Goal: Transaction & Acquisition: Purchase product/service

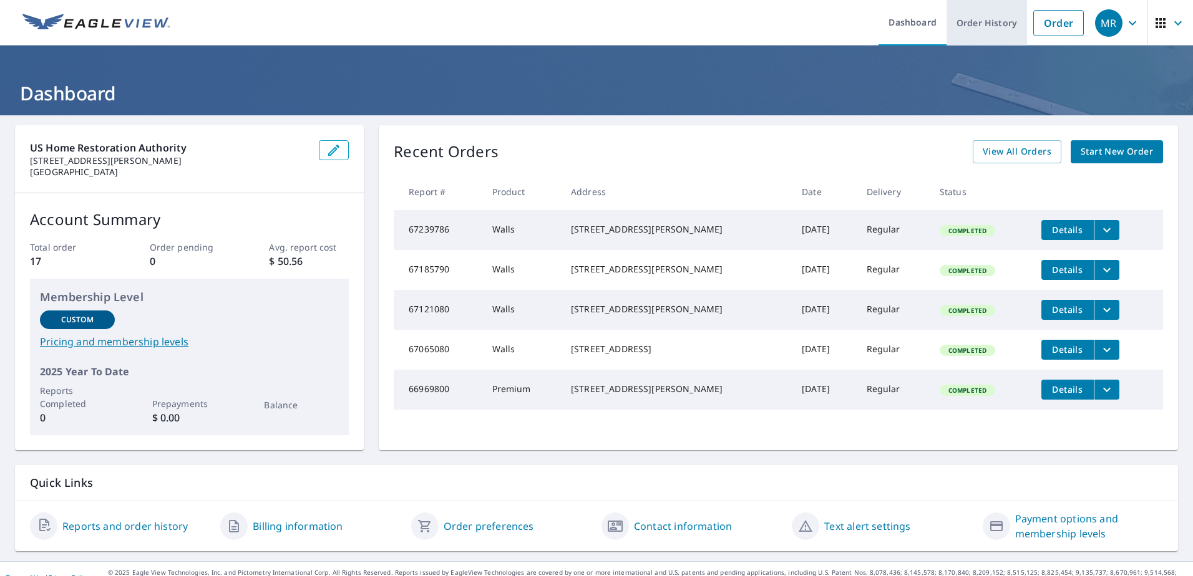
click at [970, 28] on link "Order History" at bounding box center [986, 23] width 80 height 46
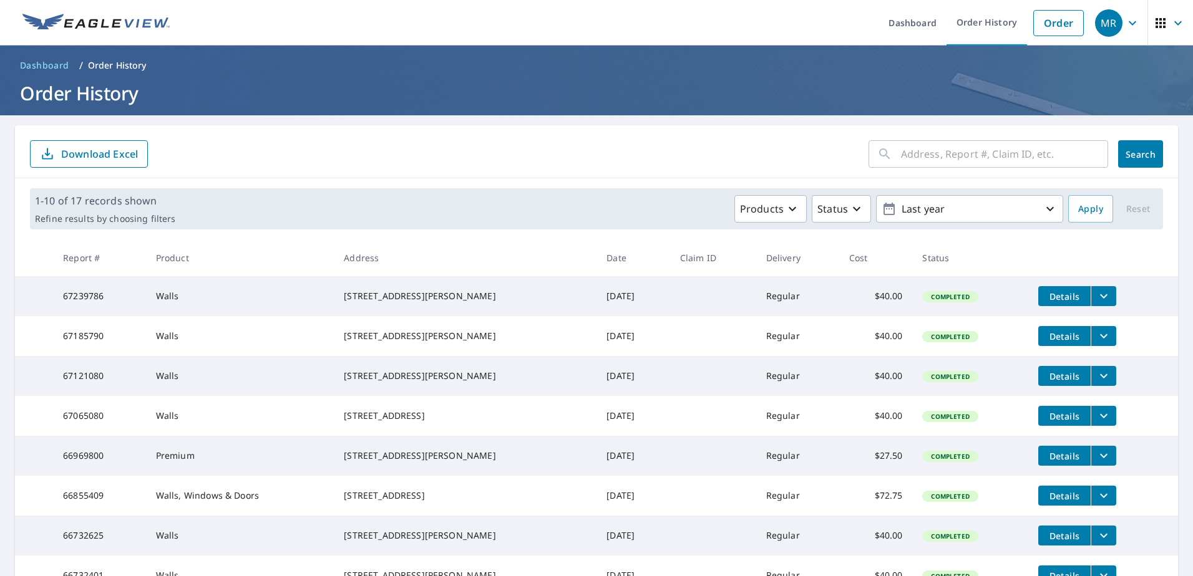
click at [962, 157] on input "text" at bounding box center [1004, 154] width 207 height 35
click at [914, 154] on input "text" at bounding box center [1004, 154] width 207 height 35
click at [960, 152] on input "text" at bounding box center [1004, 154] width 207 height 35
type input "[STREET_ADDRESS]"
click at [1128, 156] on span "Search" at bounding box center [1140, 154] width 25 height 12
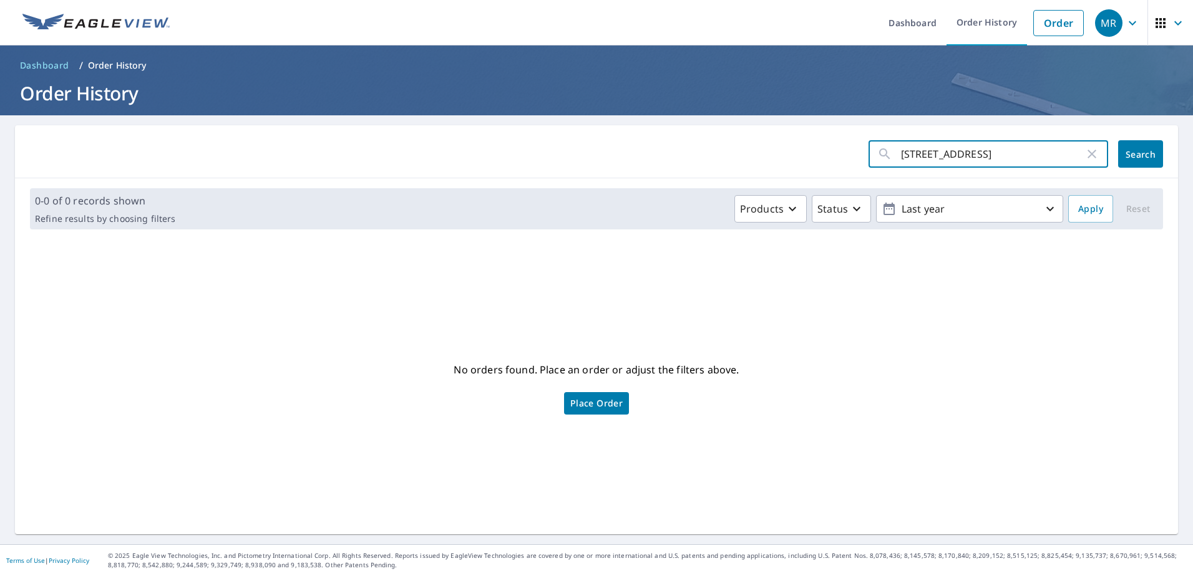
drag, startPoint x: 1046, startPoint y: 153, endPoint x: 845, endPoint y: 158, distance: 200.9
click at [845, 158] on form "[STREET_ADDRESS] ​ Search" at bounding box center [596, 153] width 1133 height 27
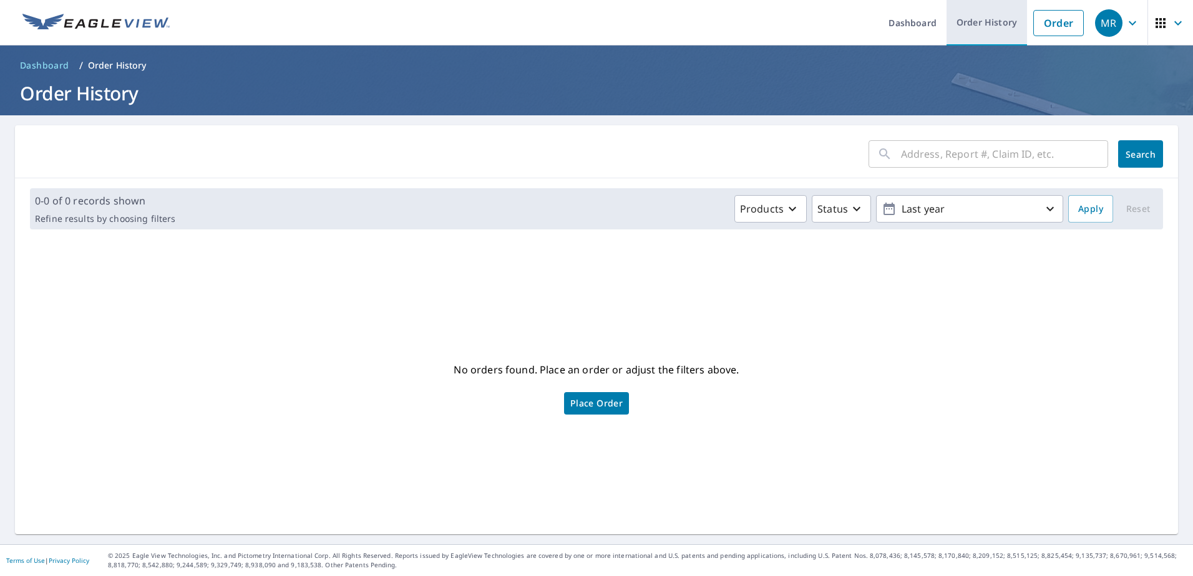
click at [971, 17] on link "Order History" at bounding box center [986, 23] width 80 height 46
click at [1059, 24] on link "Order" at bounding box center [1058, 23] width 51 height 26
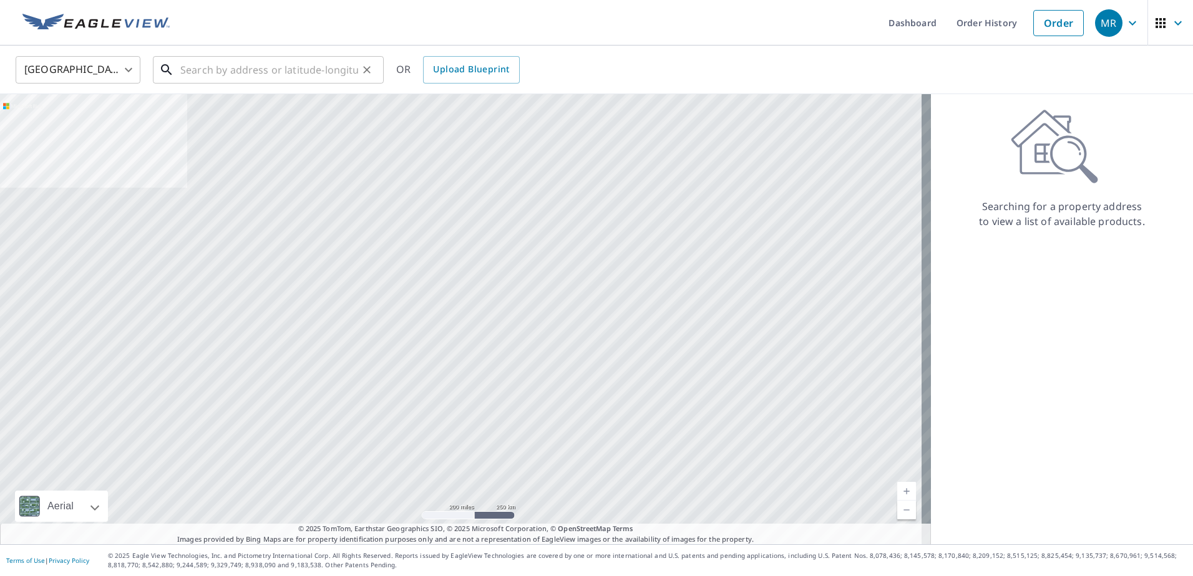
click at [276, 60] on input "text" at bounding box center [269, 69] width 178 height 35
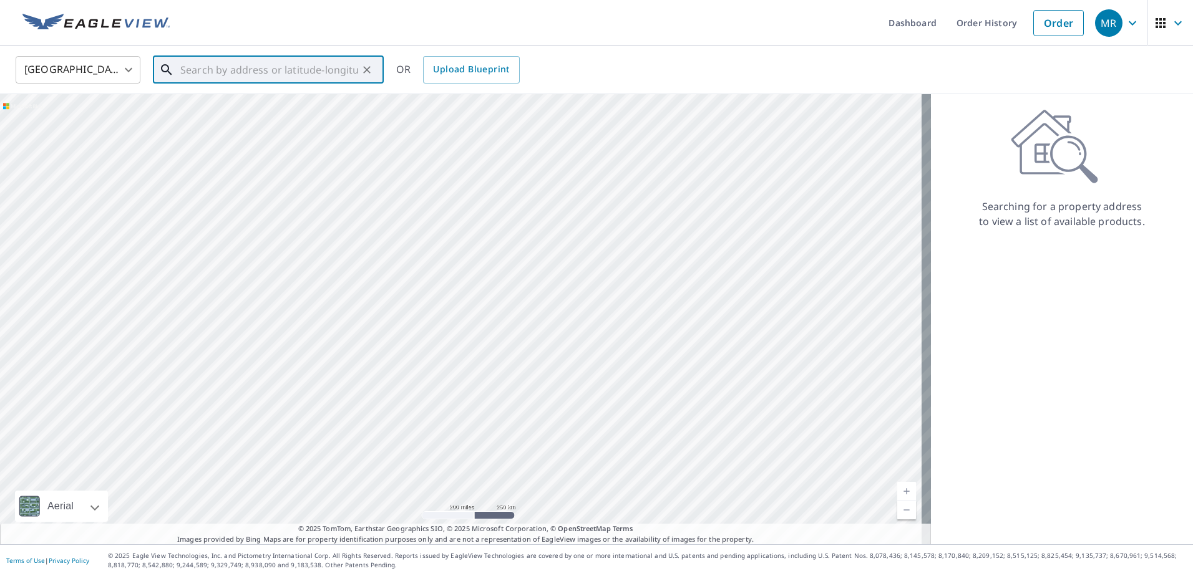
click at [277, 72] on input "text" at bounding box center [269, 69] width 178 height 35
paste input "[STREET_ADDRESS]"
click at [239, 115] on p "[GEOGRAPHIC_DATA]" at bounding box center [276, 120] width 196 height 12
type input "[STREET_ADDRESS]"
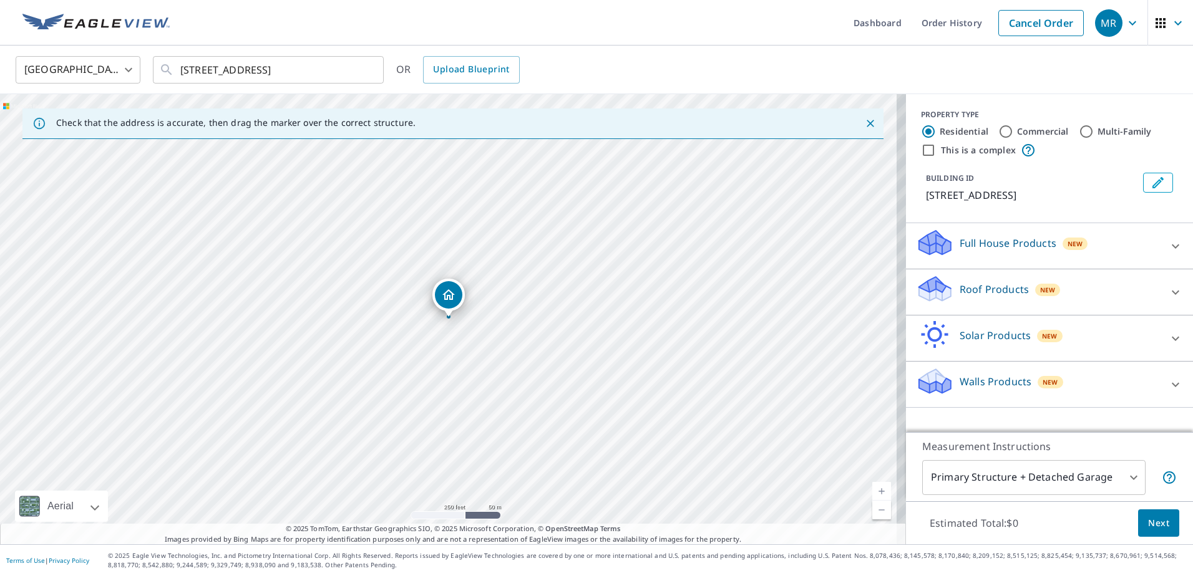
click at [960, 383] on p "Walls Products" at bounding box center [996, 381] width 72 height 15
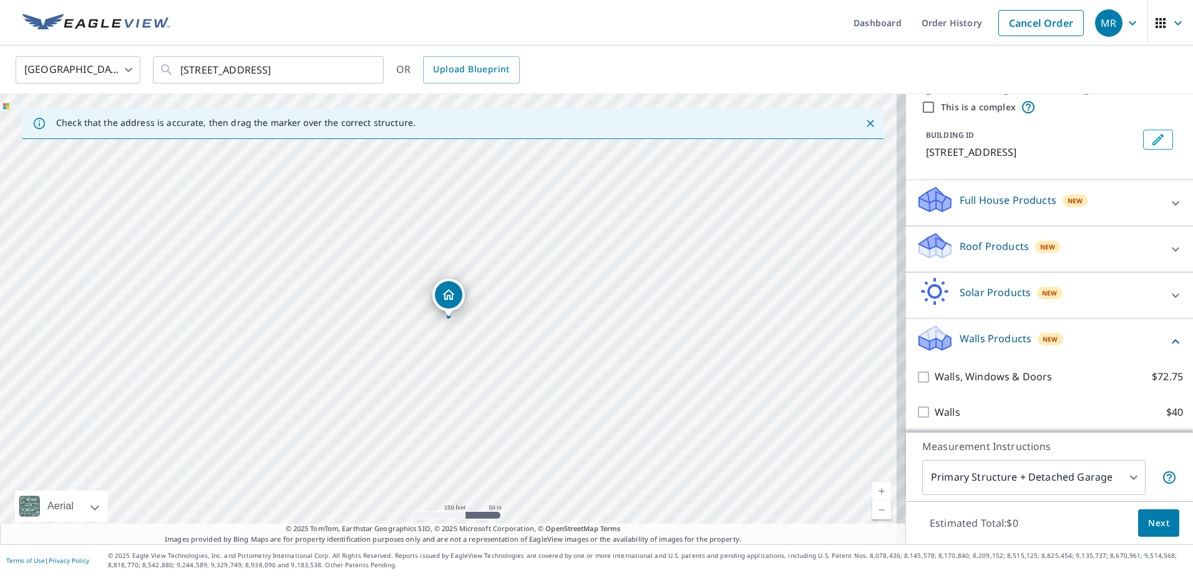
scroll to position [46, 0]
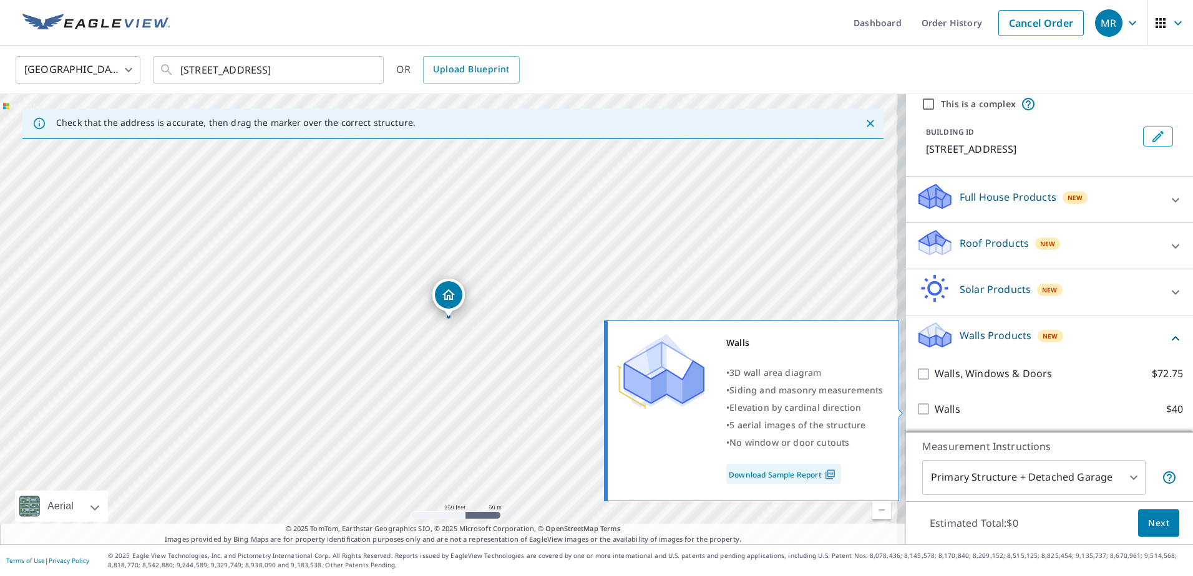
click at [916, 412] on input "Walls $40" at bounding box center [925, 409] width 19 height 15
checkbox input "true"
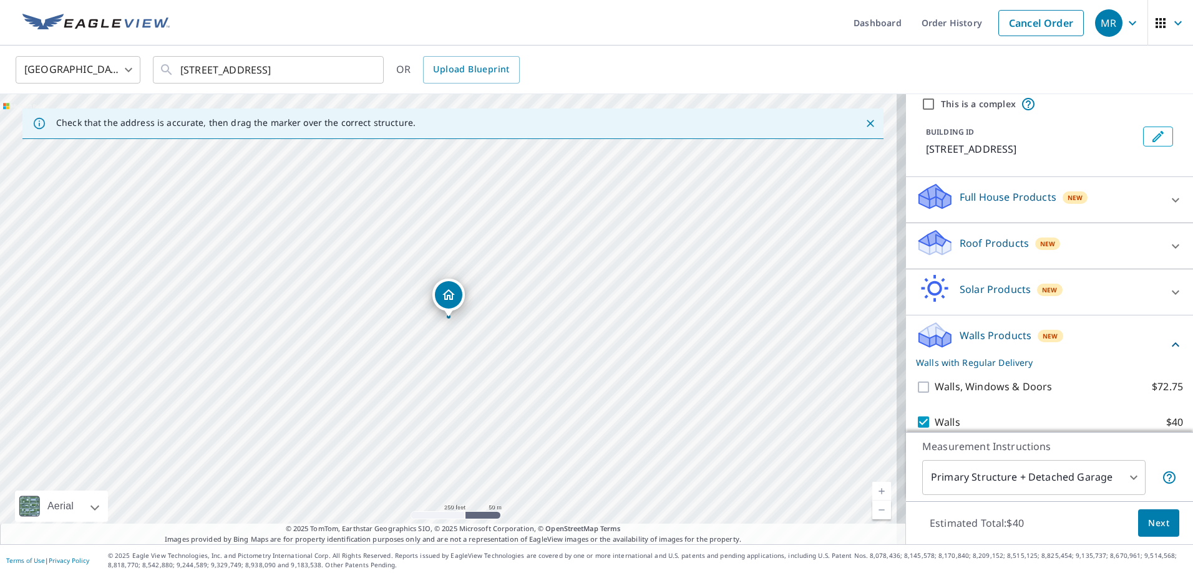
scroll to position [87, 0]
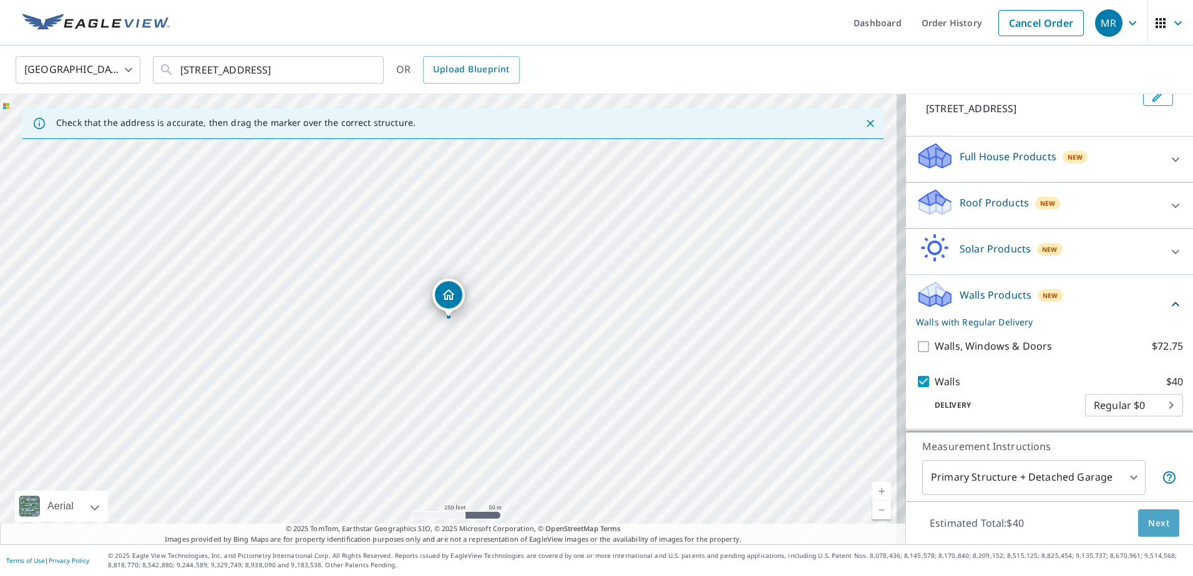
click at [1153, 529] on span "Next" at bounding box center [1158, 524] width 21 height 16
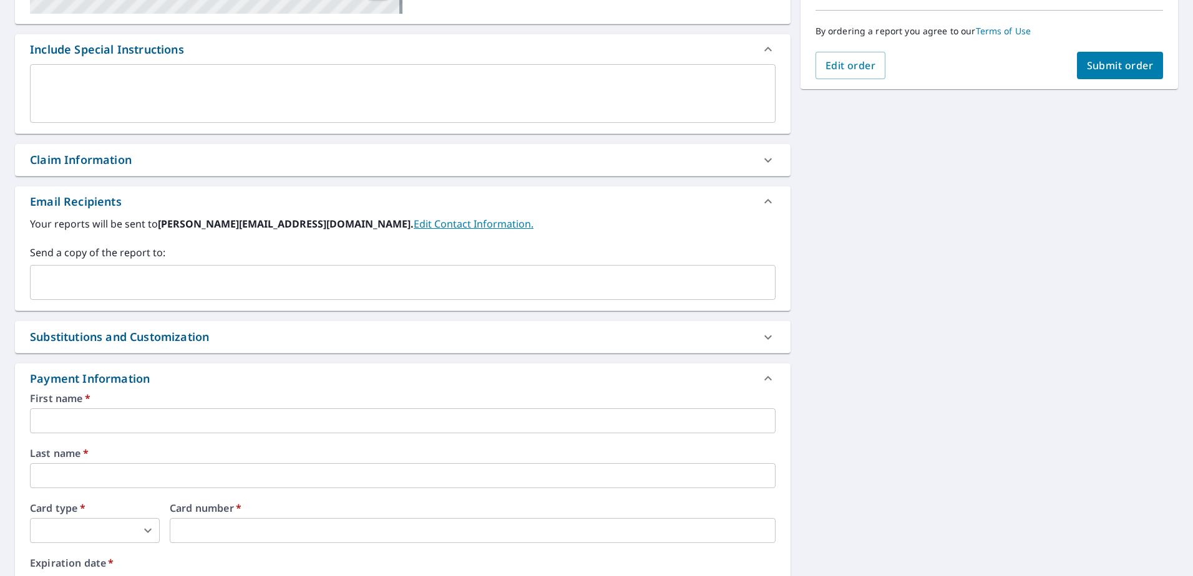
scroll to position [339, 0]
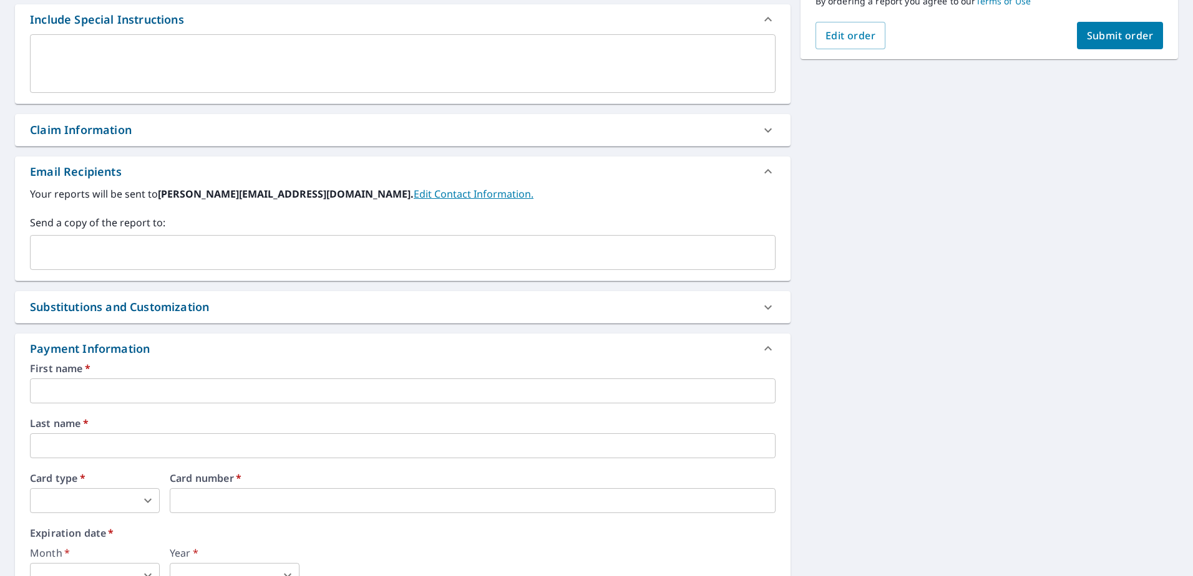
click at [167, 392] on input "text" at bounding box center [403, 391] width 746 height 25
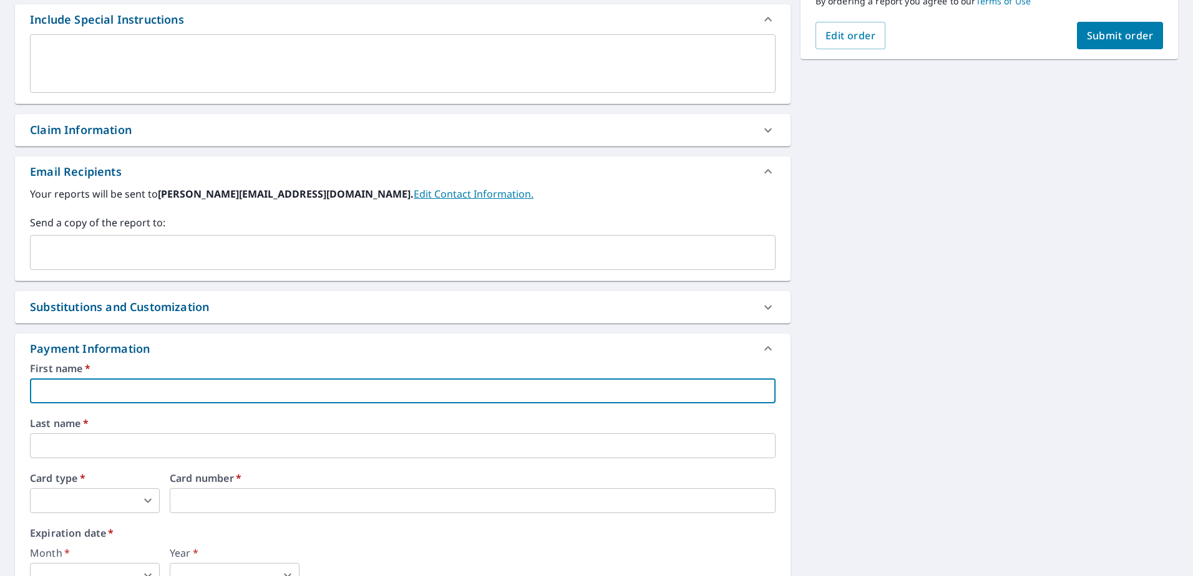
click at [197, 389] on input "text" at bounding box center [403, 391] width 746 height 25
checkbox input "true"
type input "K"
checkbox input "true"
type input "Ke"
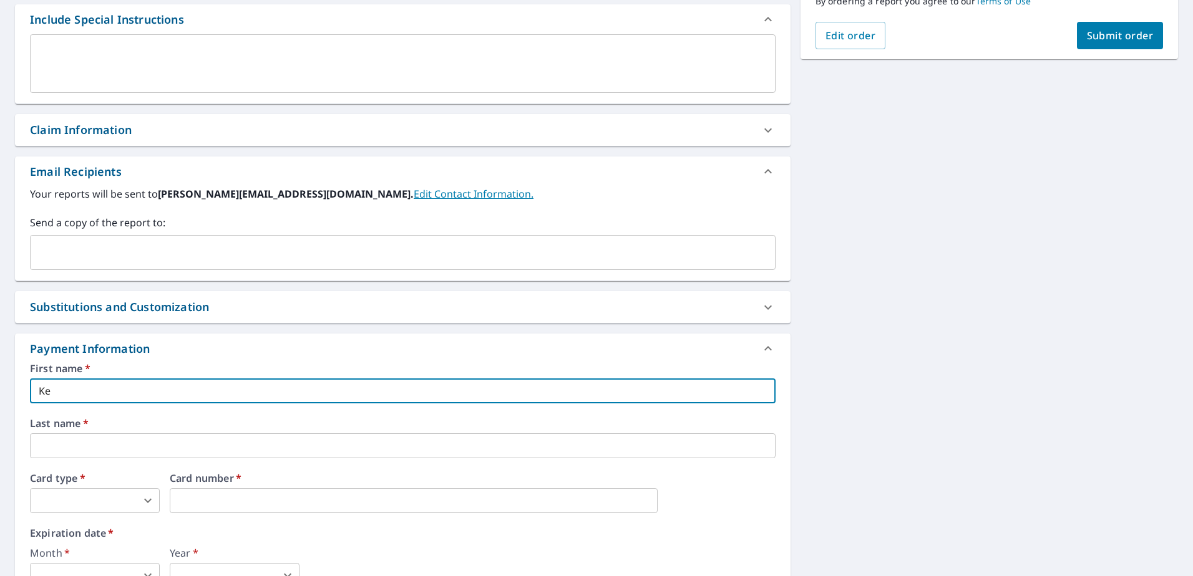
checkbox input "true"
type input "Kev"
checkbox input "true"
type input "Kevi"
checkbox input "true"
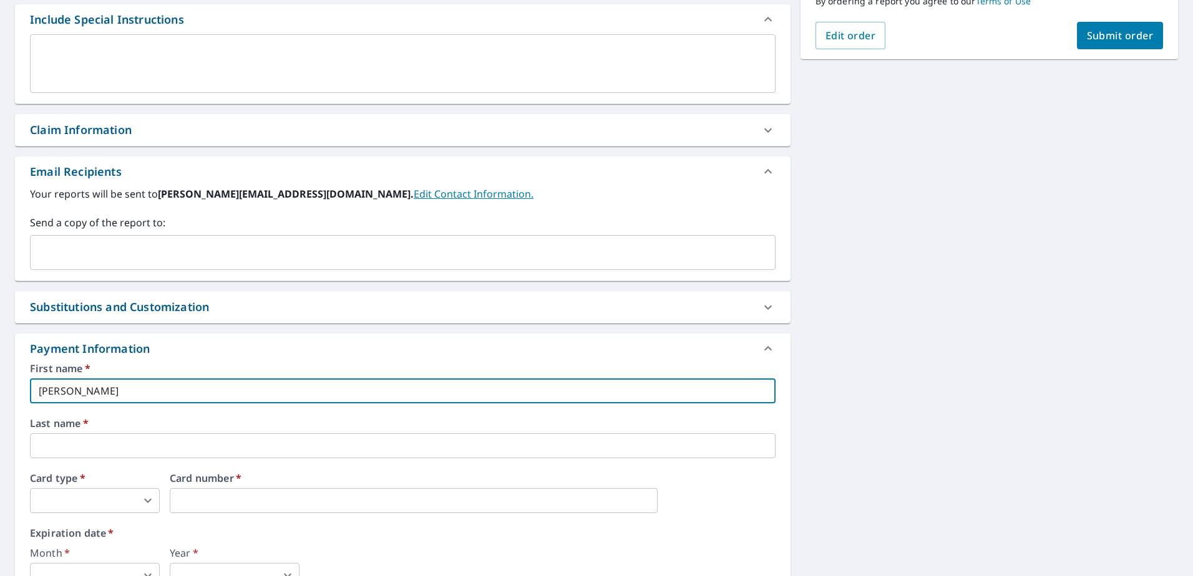
type input "[PERSON_NAME]"
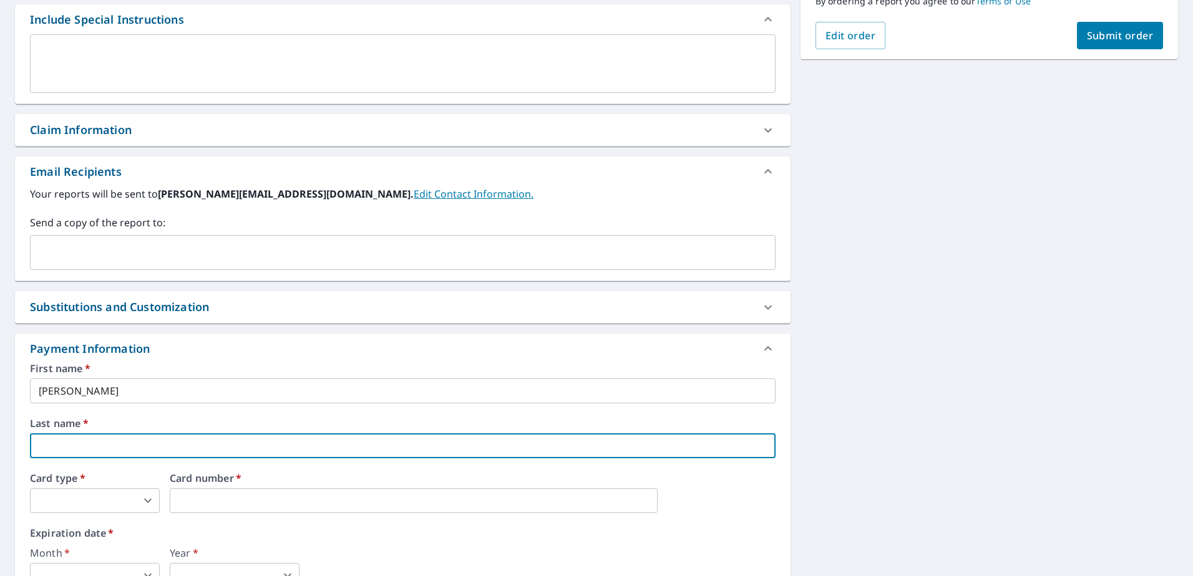
checkbox input "true"
type input "J"
checkbox input "true"
type input "Jo"
checkbox input "true"
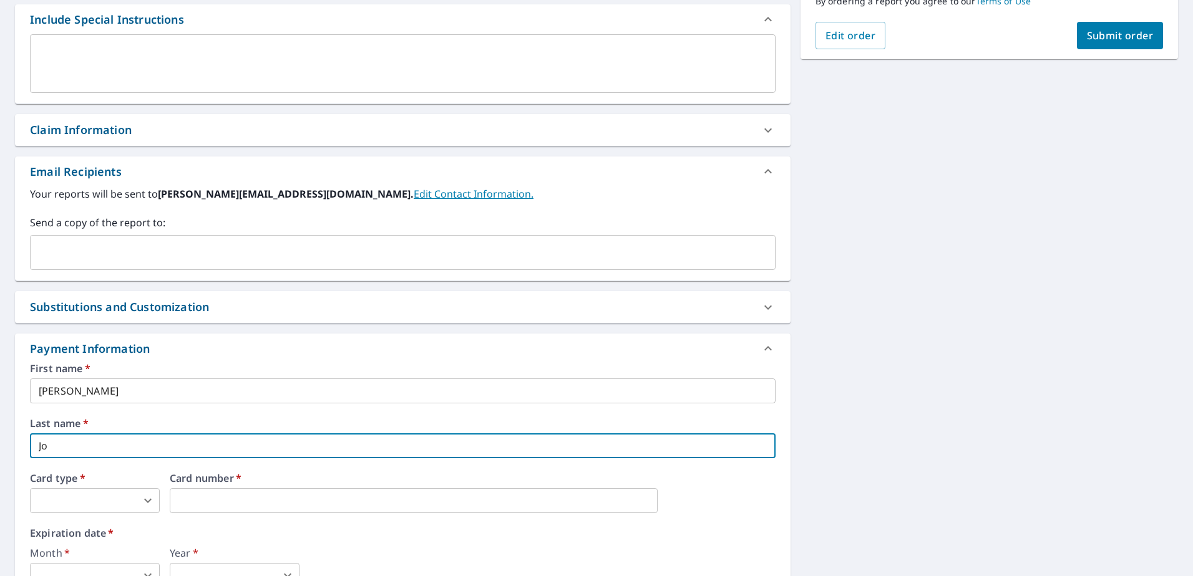
type input "Joh"
checkbox input "true"
type input "[PERSON_NAME]"
checkbox input "true"
type input "[PERSON_NAME]"
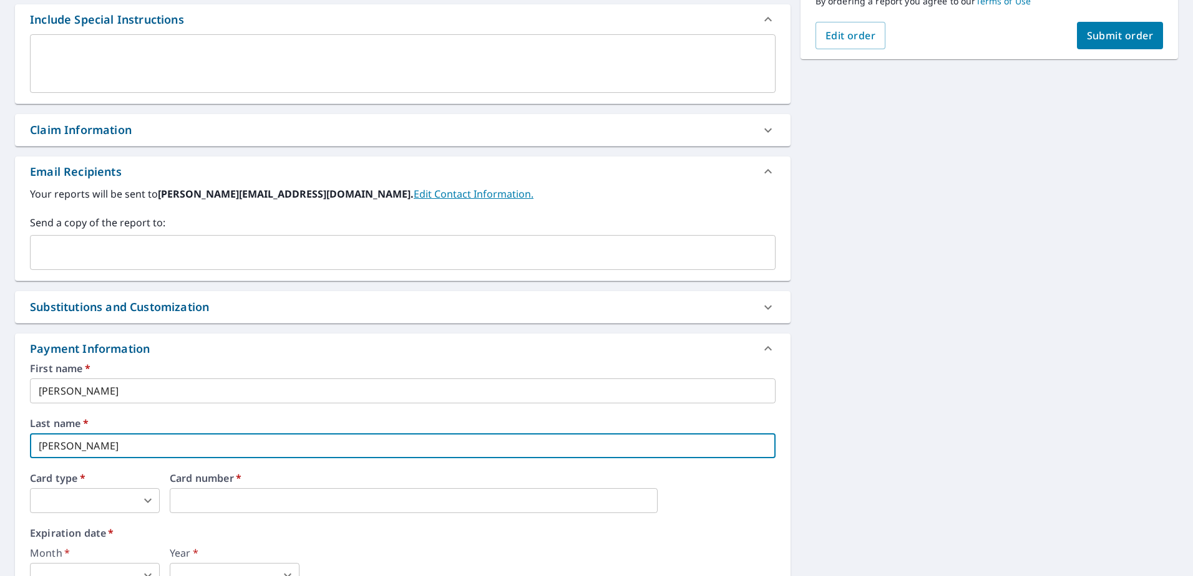
checkbox input "true"
type input "Johnso"
checkbox input "true"
type input "[PERSON_NAME]"
checkbox input "true"
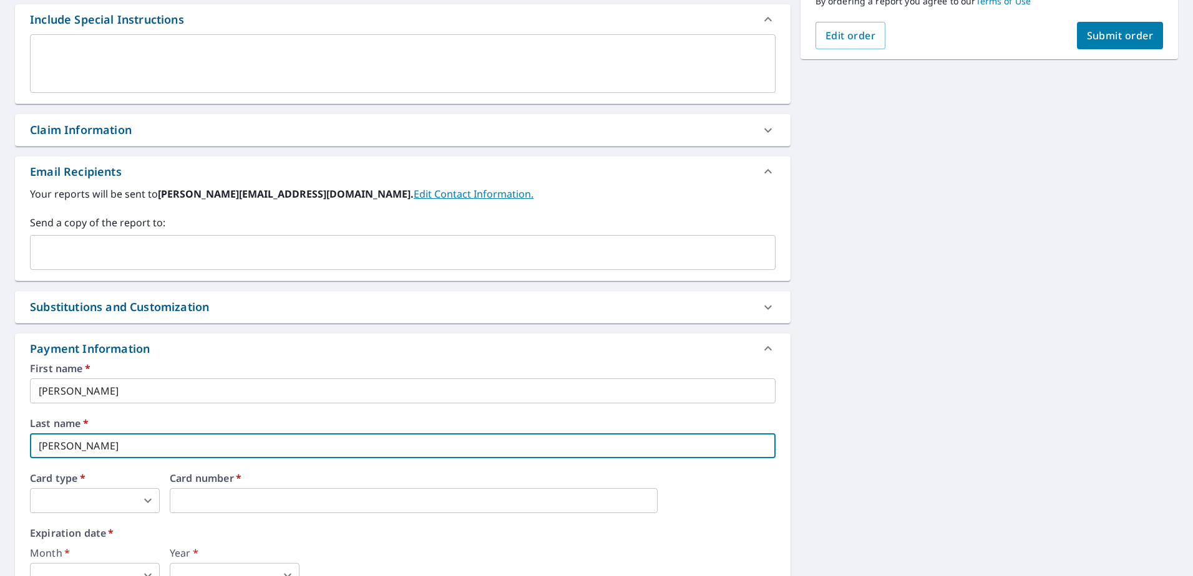
type input "Johnst"
checkbox input "true"
type input "Johnsto"
checkbox input "true"
type input "[PERSON_NAME]"
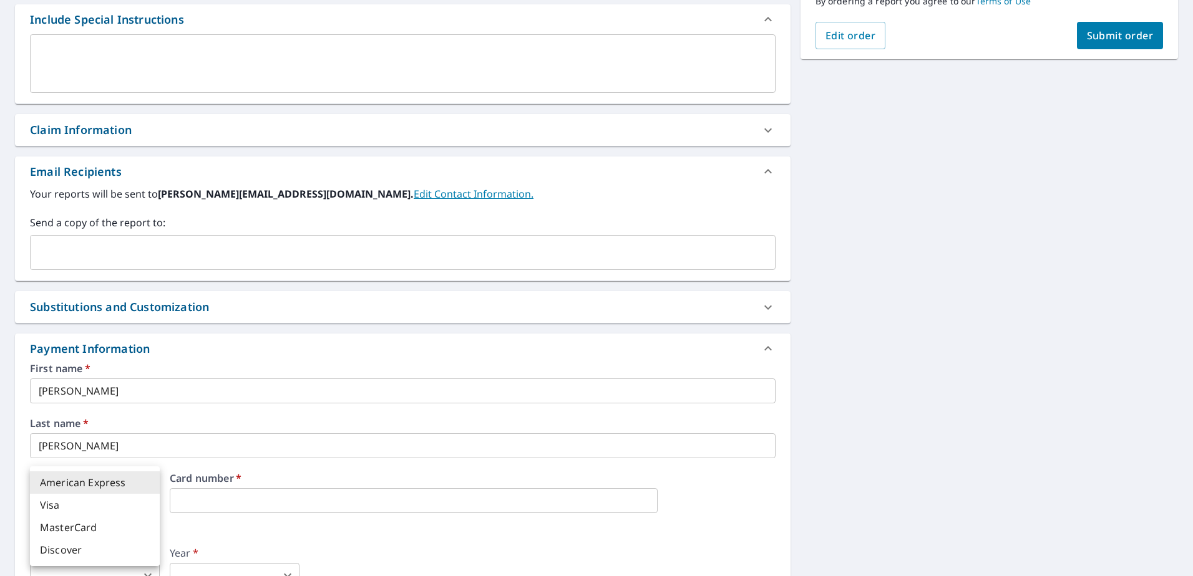
click at [49, 503] on body "MR MR Dashboard Order History Cancel Order MR Dashboard / Finalize Order Finali…" at bounding box center [596, 288] width 1193 height 576
click at [93, 481] on li "American Express" at bounding box center [95, 483] width 130 height 22
checkbox input "true"
type input "1"
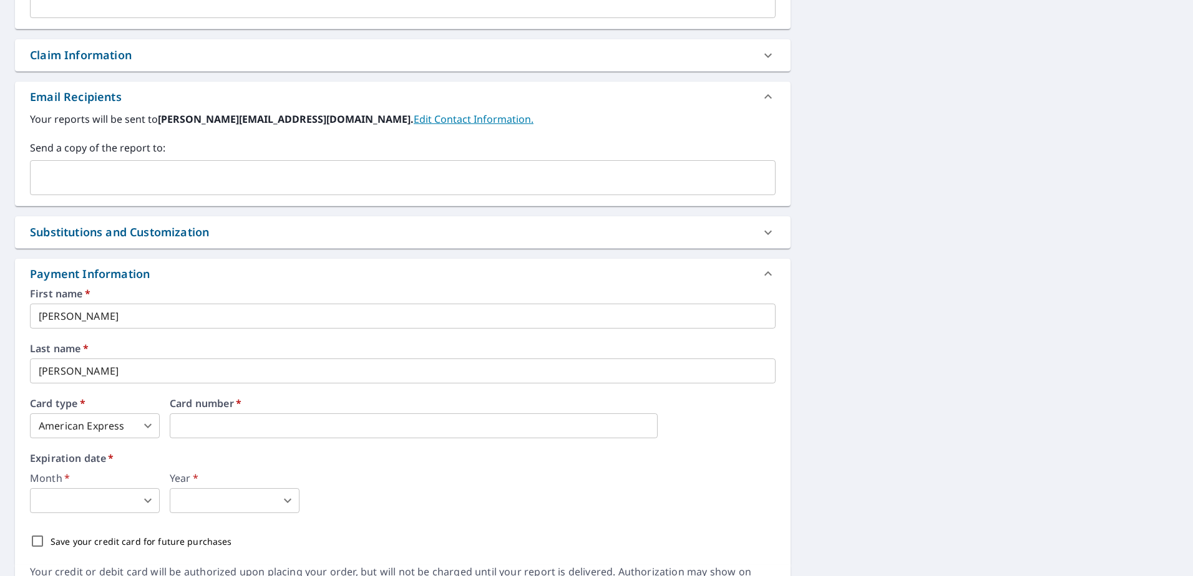
scroll to position [484, 0]
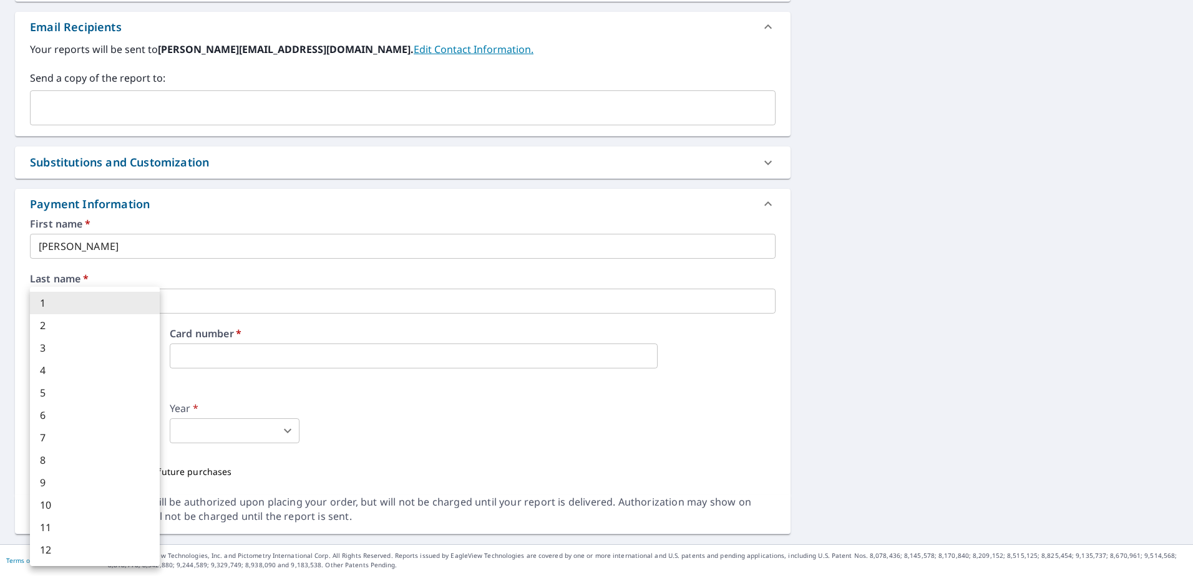
click at [71, 425] on body "MR MR Dashboard Order History Cancel Order MR Dashboard / Finalize Order Finali…" at bounding box center [596, 288] width 1193 height 576
click at [77, 411] on li "6" at bounding box center [95, 415] width 130 height 22
checkbox input "true"
type input "6"
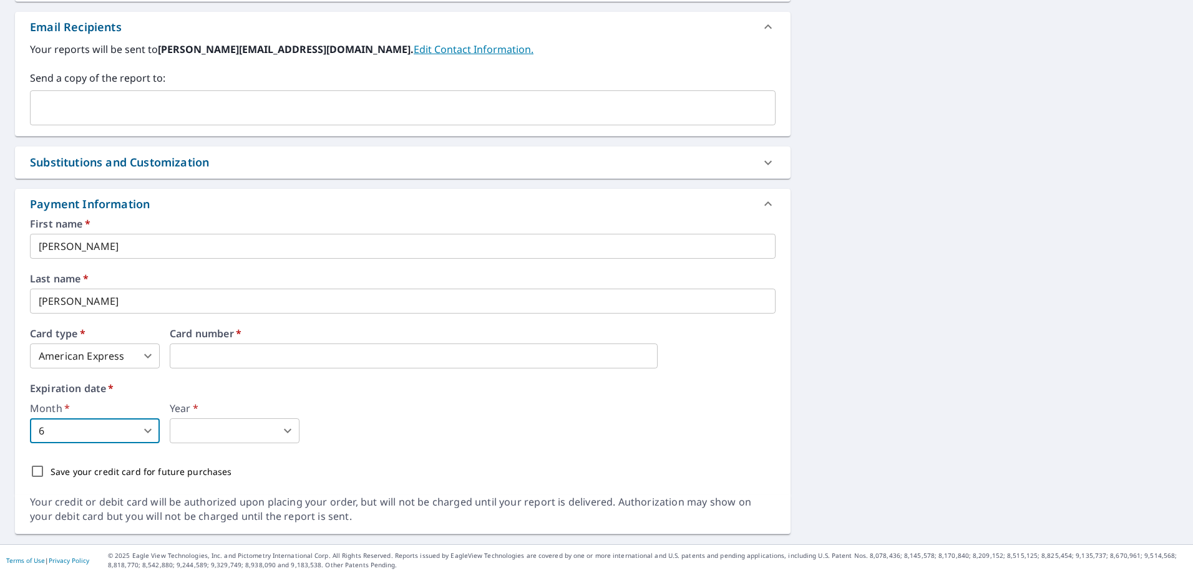
click at [220, 439] on body "MR MR Dashboard Order History Cancel Order MR Dashboard / Finalize Order Finali…" at bounding box center [596, 288] width 1193 height 576
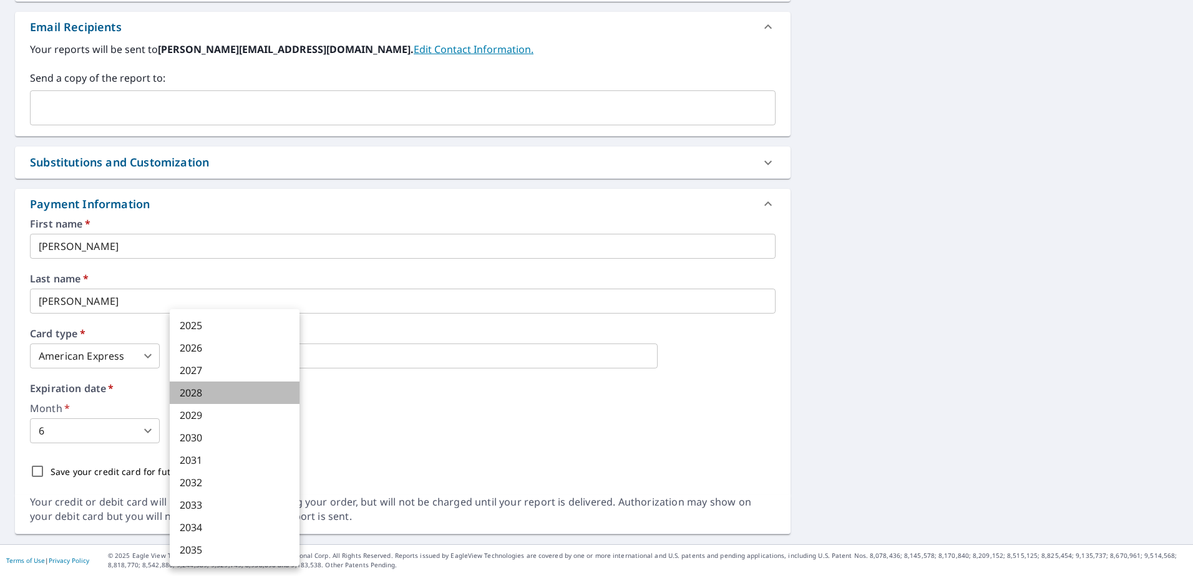
click at [213, 392] on li "2028" at bounding box center [235, 393] width 130 height 22
checkbox input "true"
type input "2028"
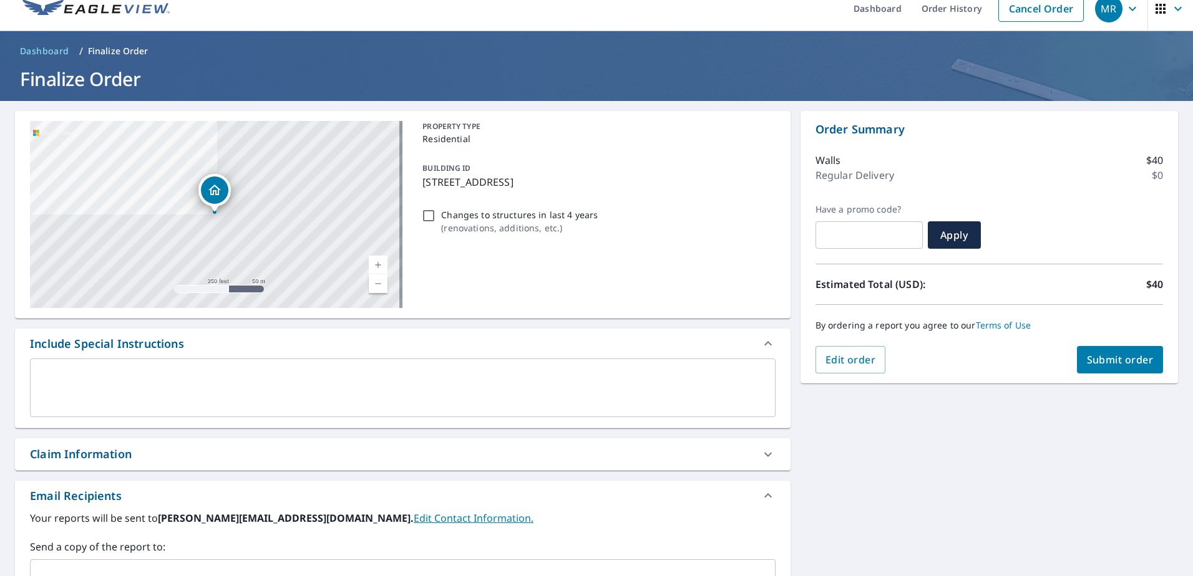
scroll to position [0, 0]
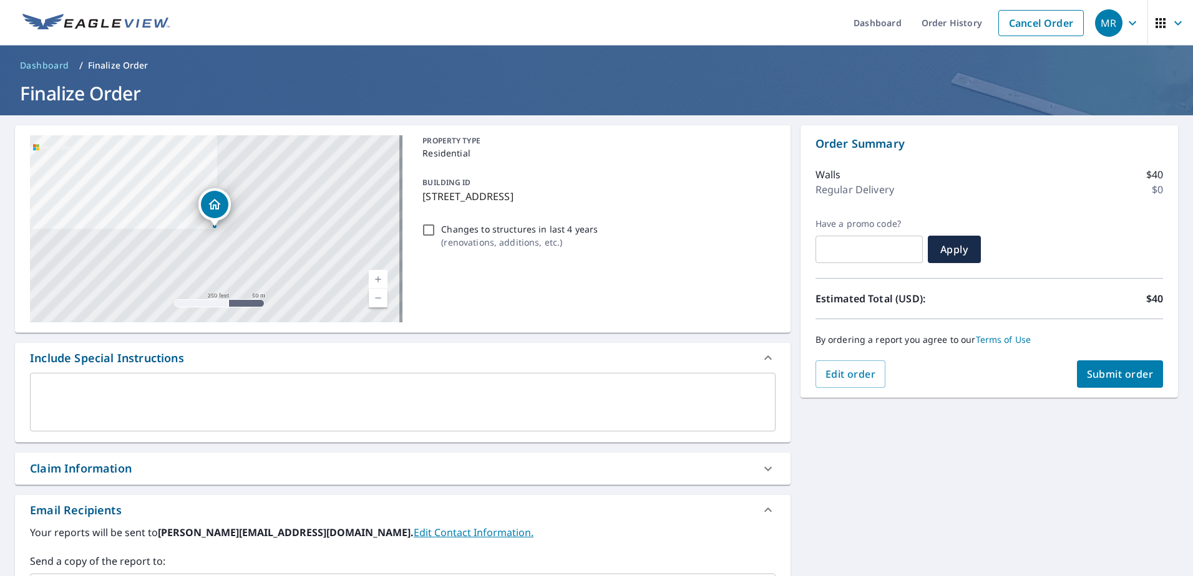
click at [1105, 376] on span "Submit order" at bounding box center [1120, 374] width 67 height 14
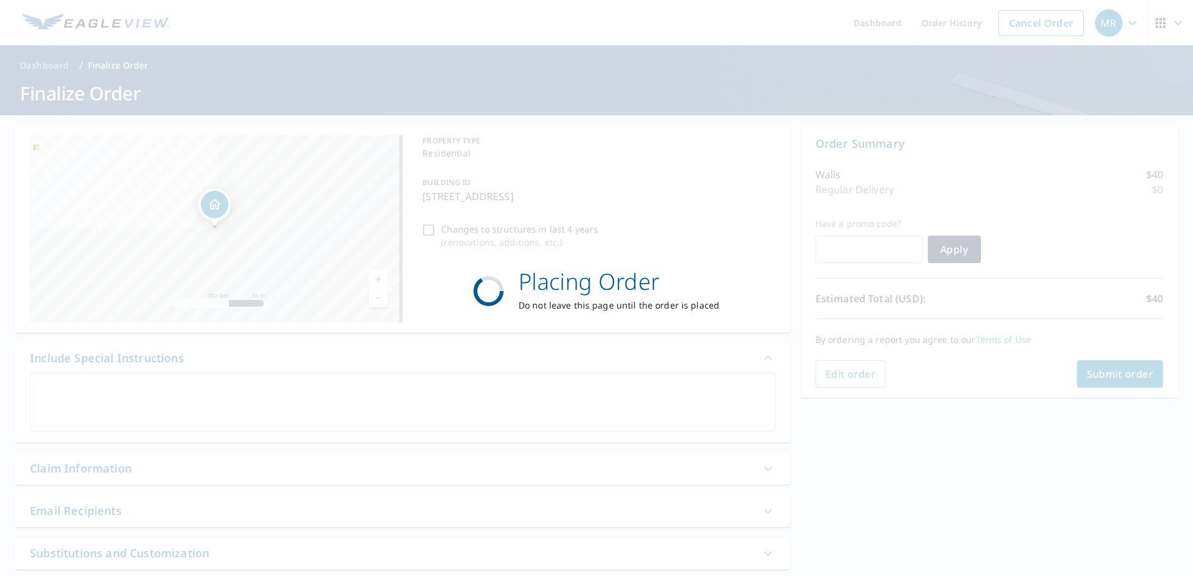
checkbox input "true"
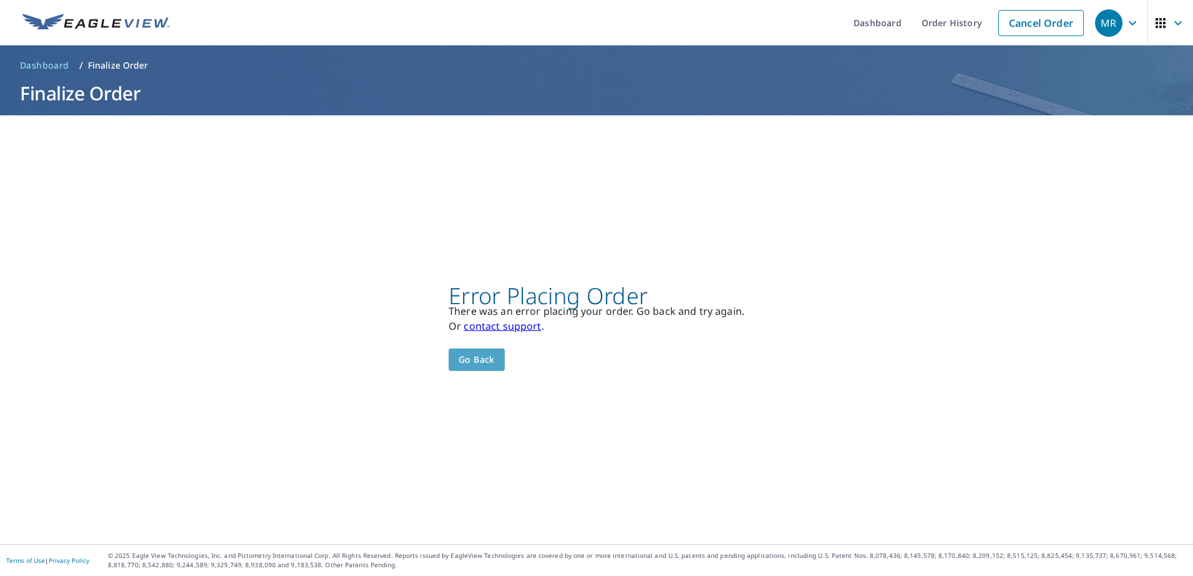
click at [472, 362] on span "Go back" at bounding box center [477, 360] width 36 height 16
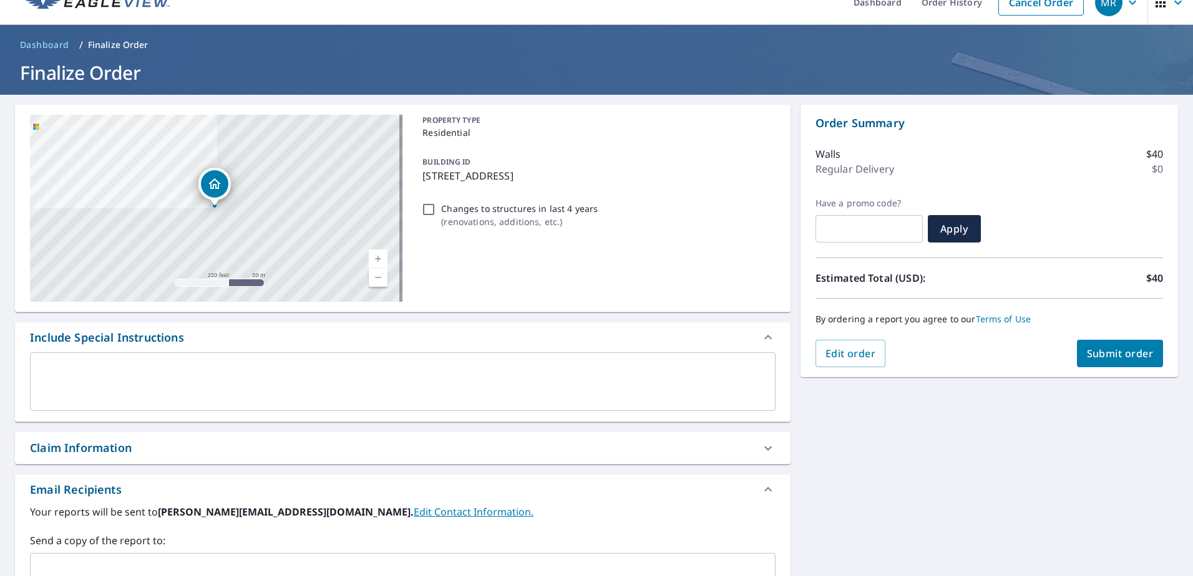
scroll to position [12, 0]
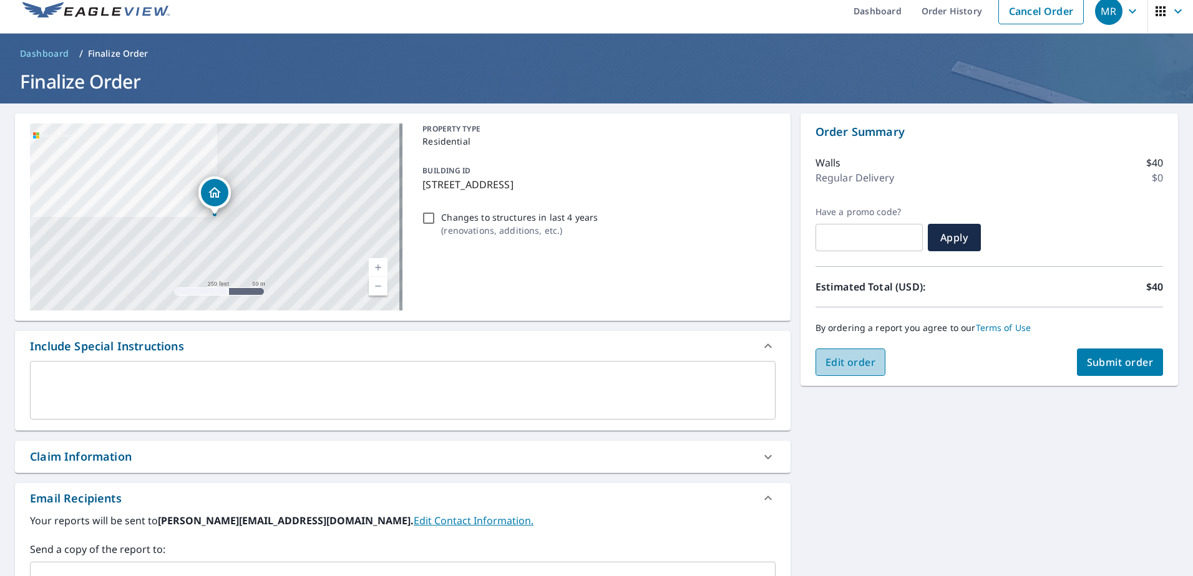
click at [857, 358] on span "Edit order" at bounding box center [850, 363] width 51 height 14
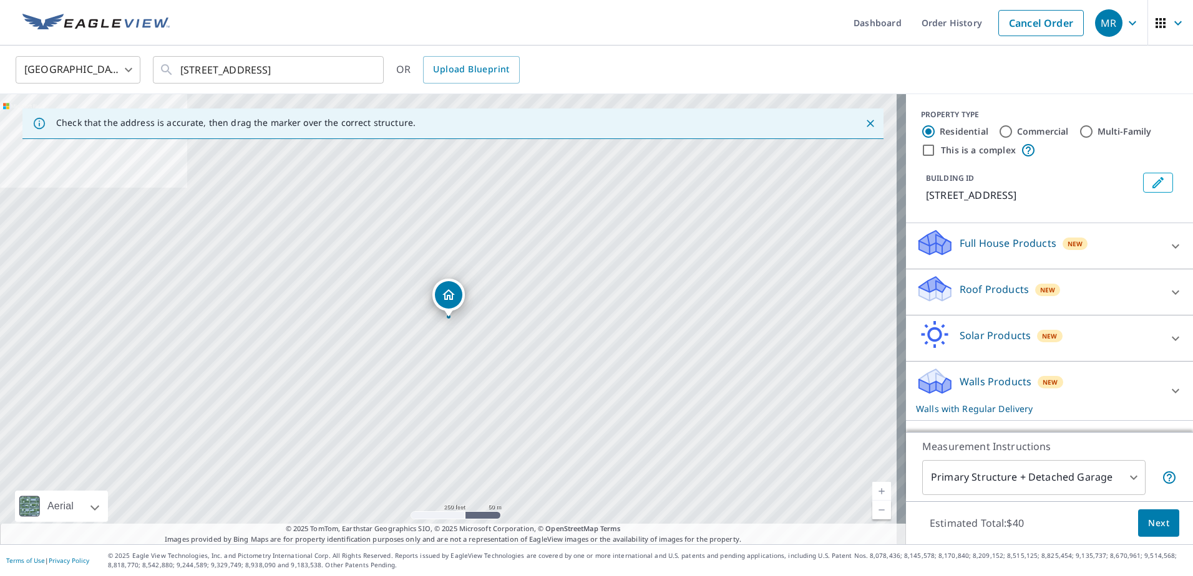
click at [1015, 393] on div "Walls Products New Walls with Regular Delivery" at bounding box center [1038, 391] width 245 height 49
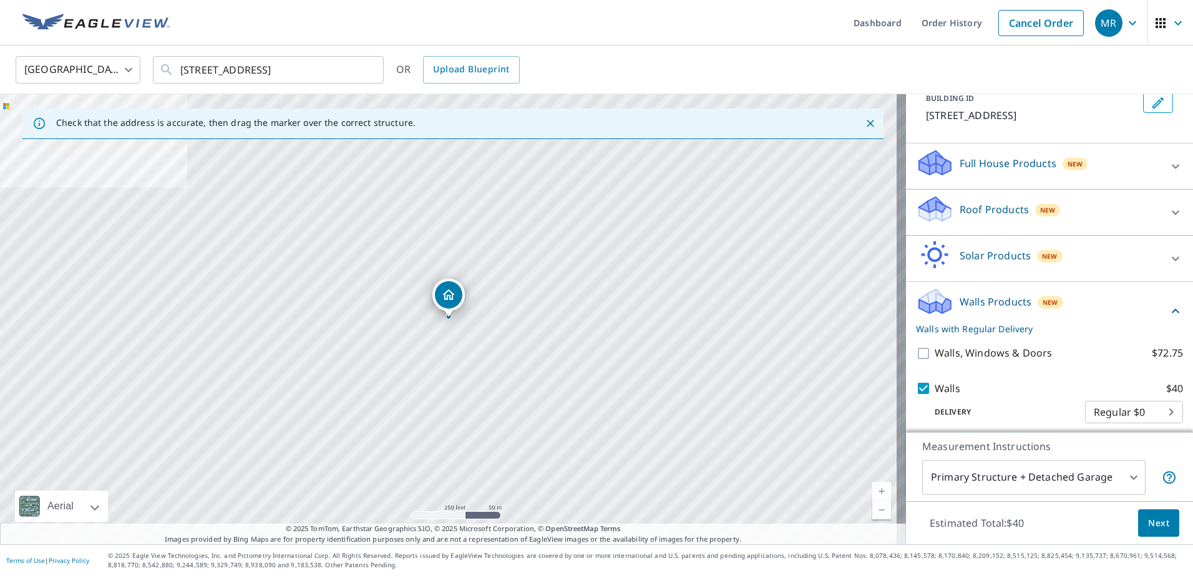
scroll to position [87, 0]
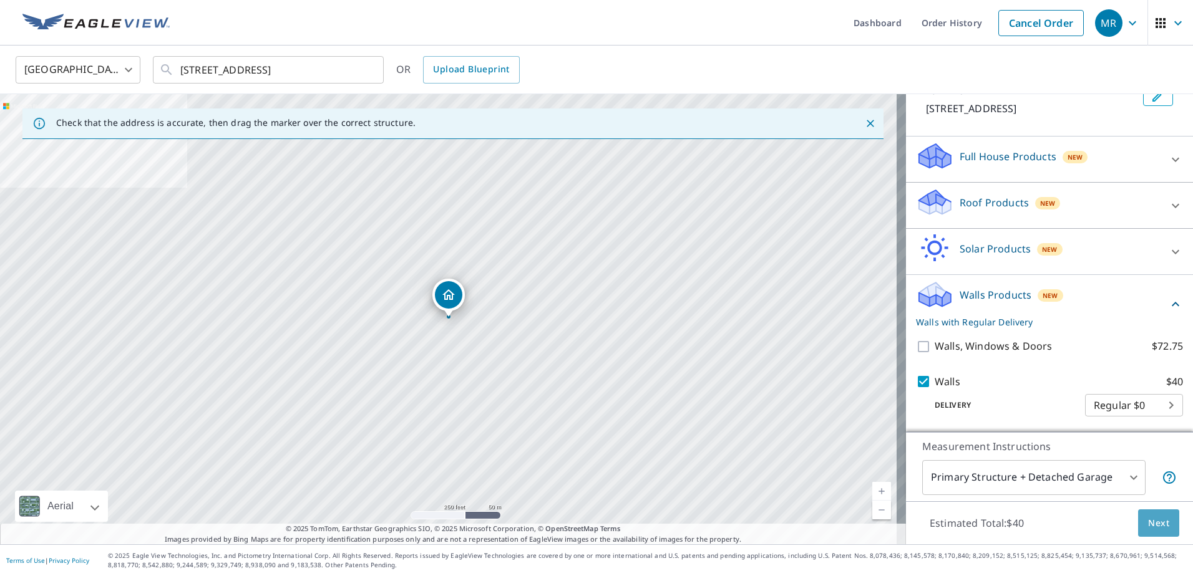
click at [1155, 525] on span "Next" at bounding box center [1158, 524] width 21 height 16
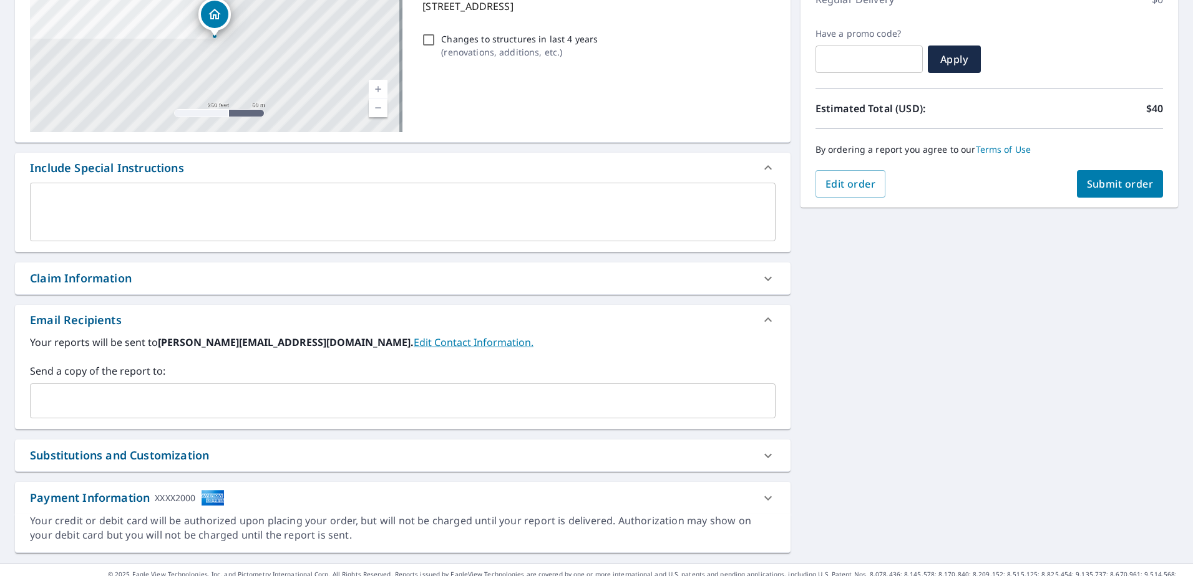
scroll to position [209, 0]
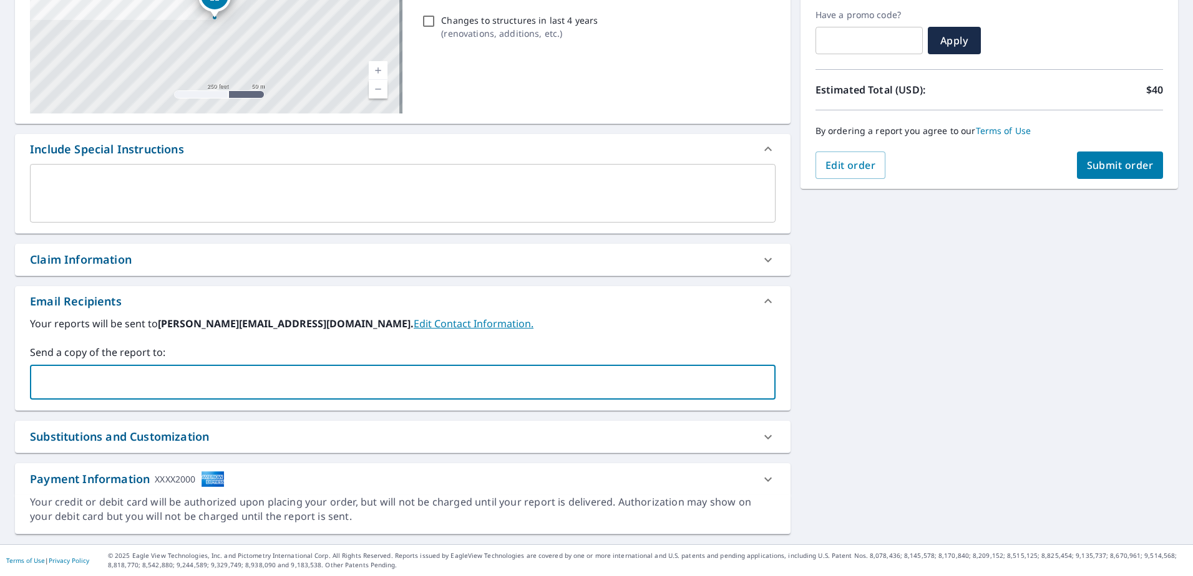
click at [87, 377] on input "text" at bounding box center [394, 383] width 716 height 24
type input "[PERSON_NAME]"
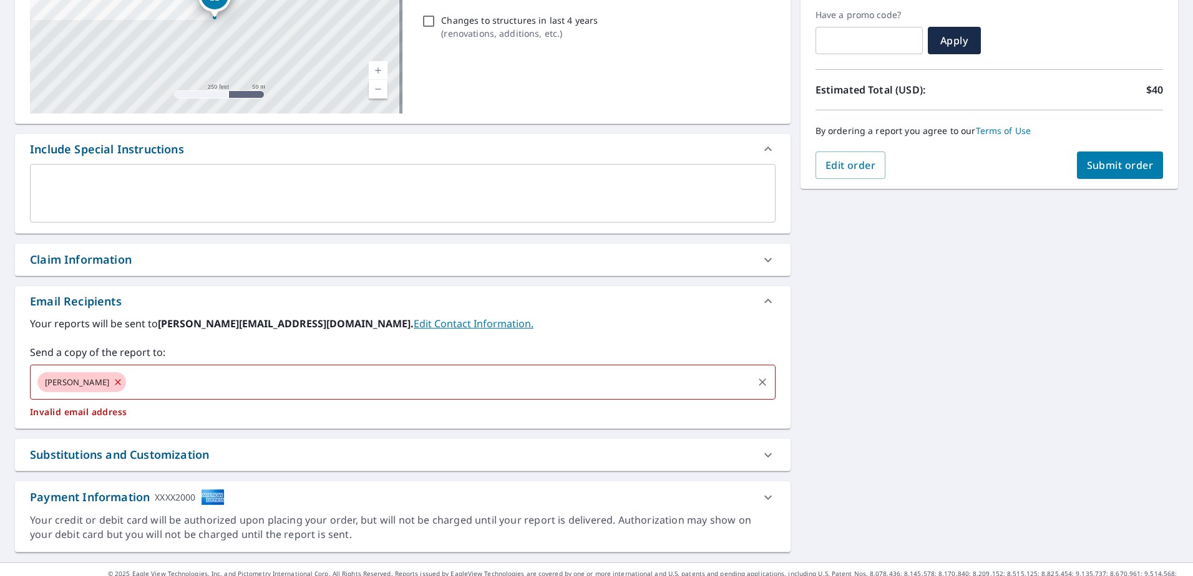
checkbox input "true"
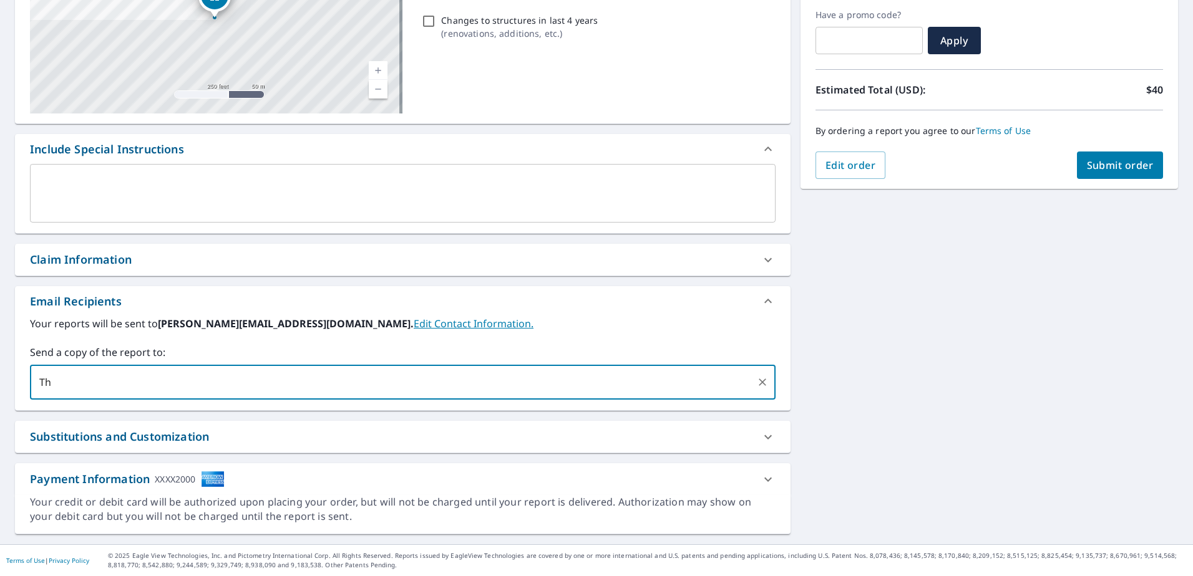
type input "T"
type input "[PERSON_NAME][EMAIL_ADDRESS][DOMAIN_NAME]"
click at [737, 262] on div "Claim Information" at bounding box center [391, 259] width 723 height 17
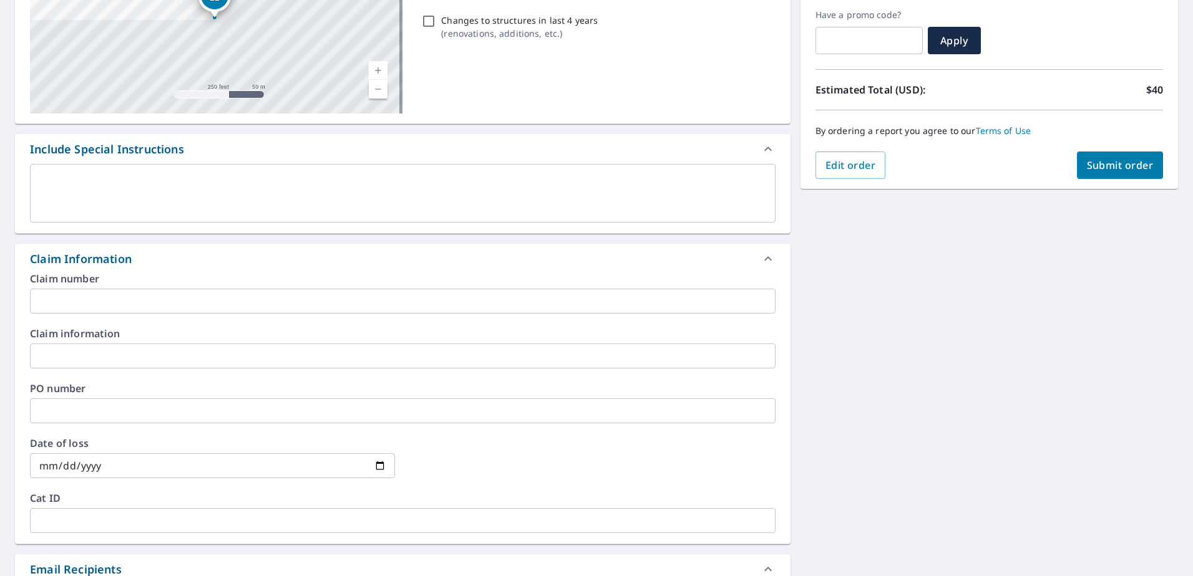
click at [737, 262] on div "Claim Information" at bounding box center [391, 259] width 723 height 17
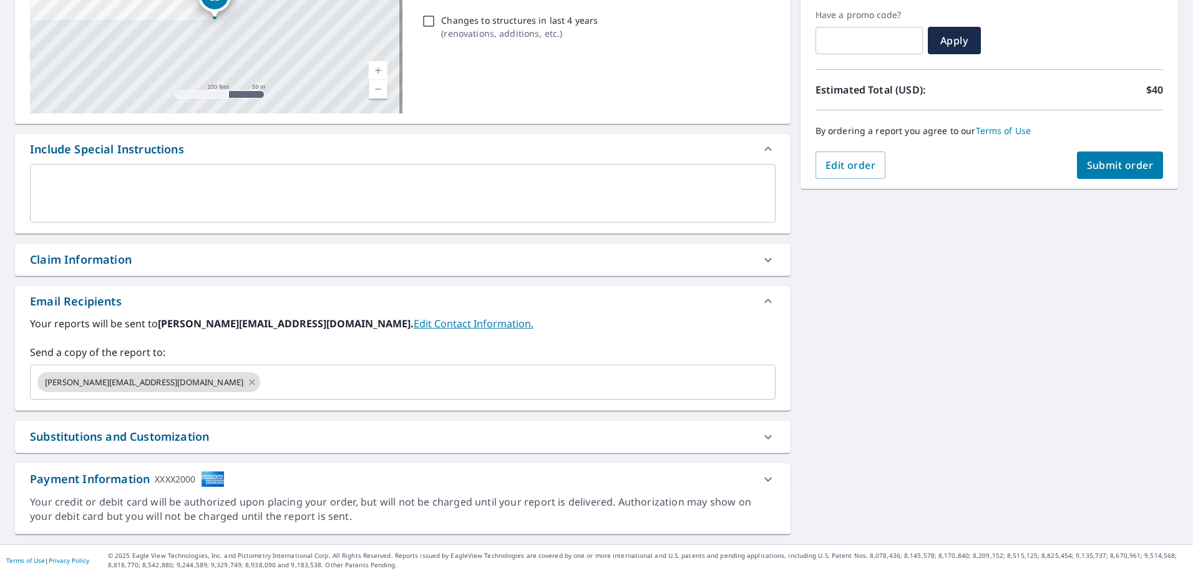
click at [1087, 168] on span "Submit order" at bounding box center [1120, 165] width 67 height 14
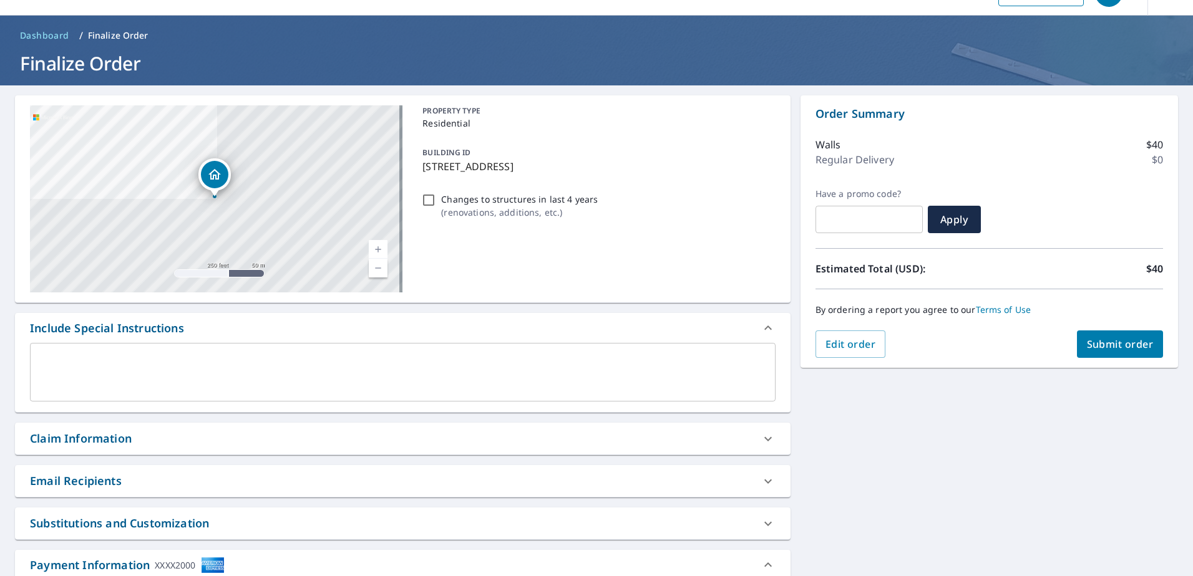
scroll to position [7, 0]
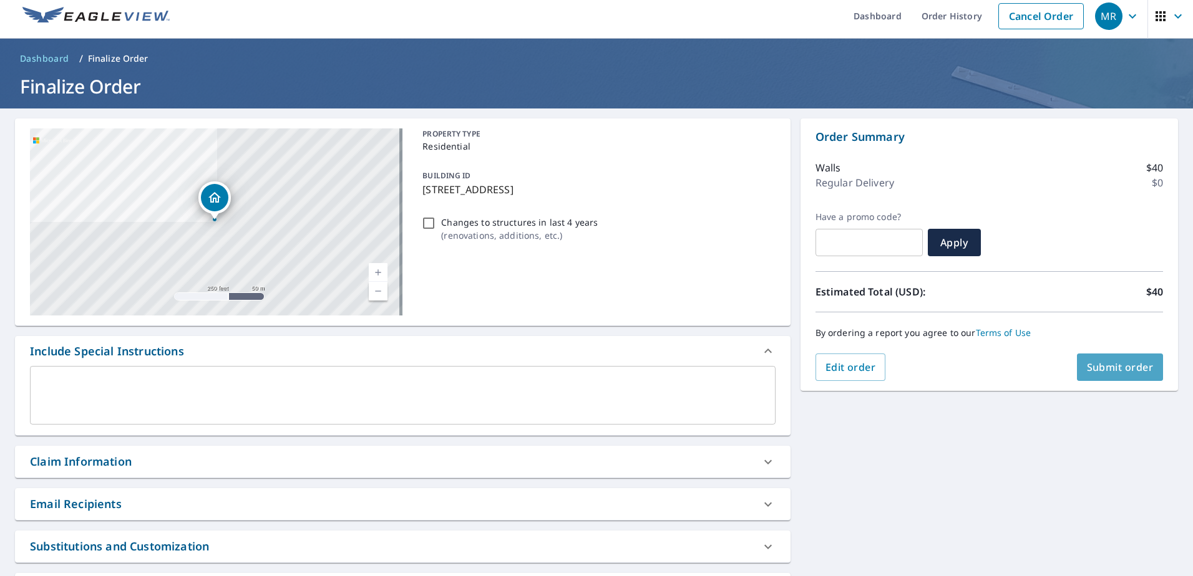
click at [1111, 371] on span "Submit order" at bounding box center [1120, 368] width 67 height 14
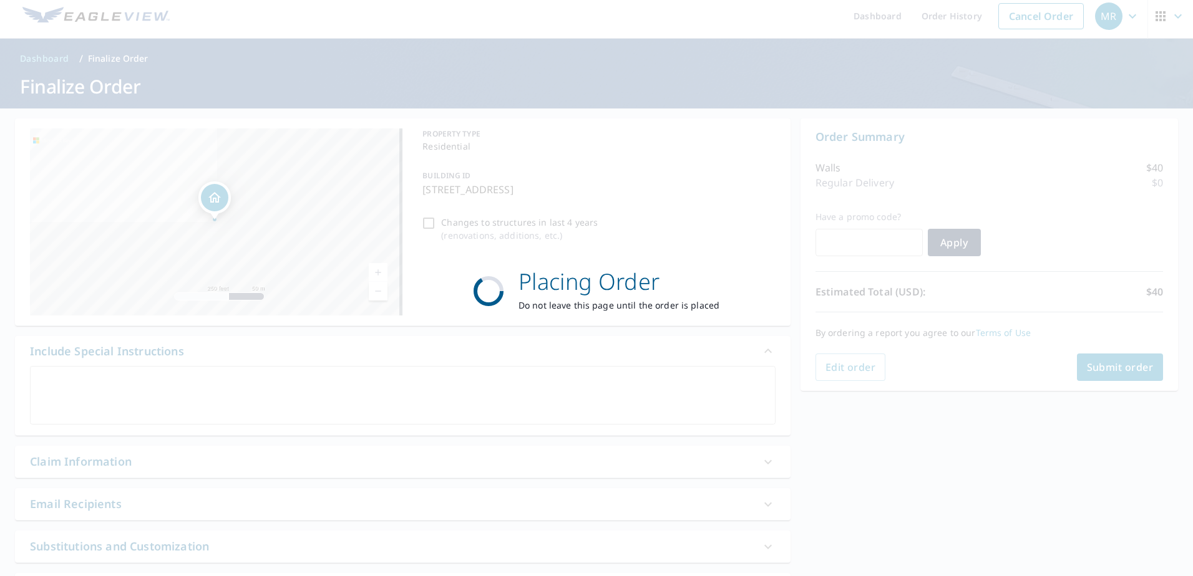
checkbox input "true"
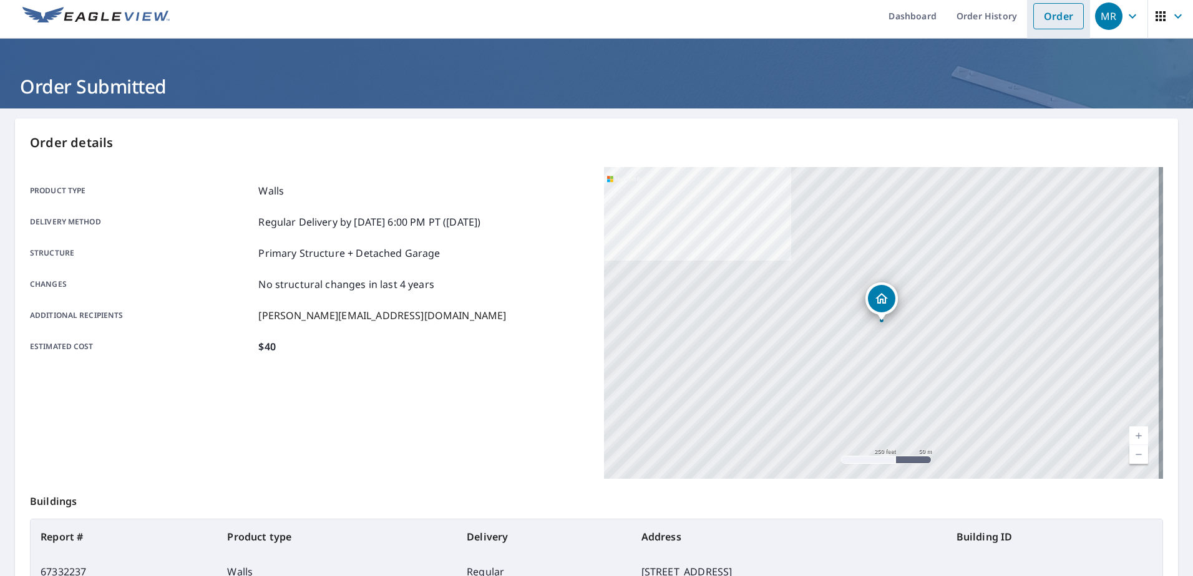
click at [1056, 19] on link "Order" at bounding box center [1058, 16] width 51 height 26
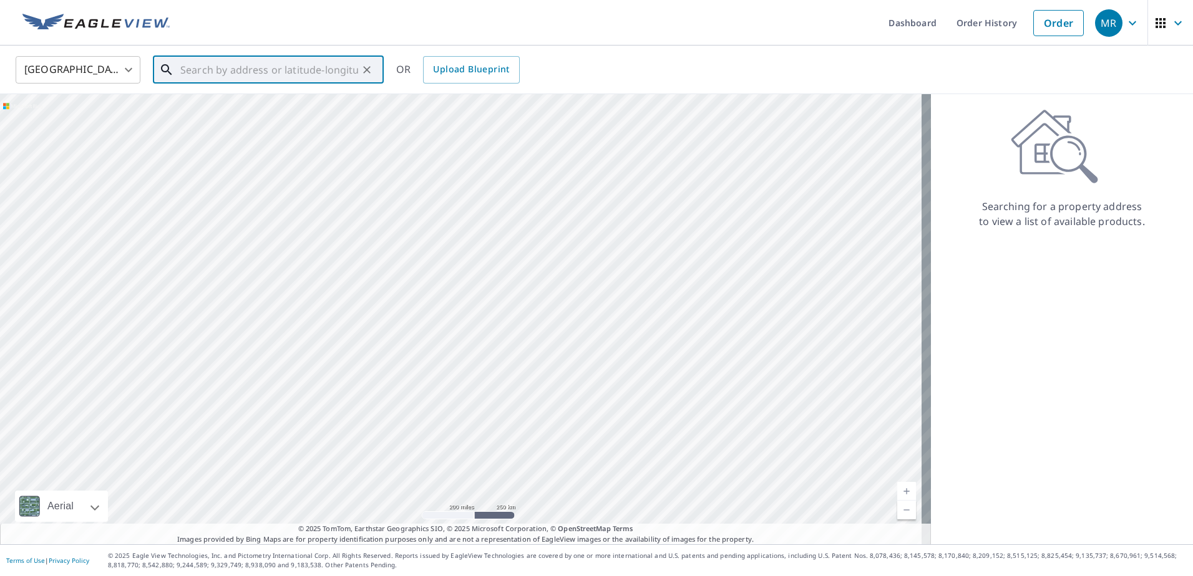
click at [271, 76] on input "text" at bounding box center [269, 69] width 178 height 35
click at [262, 71] on input "text" at bounding box center [269, 69] width 178 height 35
click at [236, 109] on span "1301 Oakland Cir" at bounding box center [276, 106] width 196 height 15
type input "[STREET_ADDRESS]"
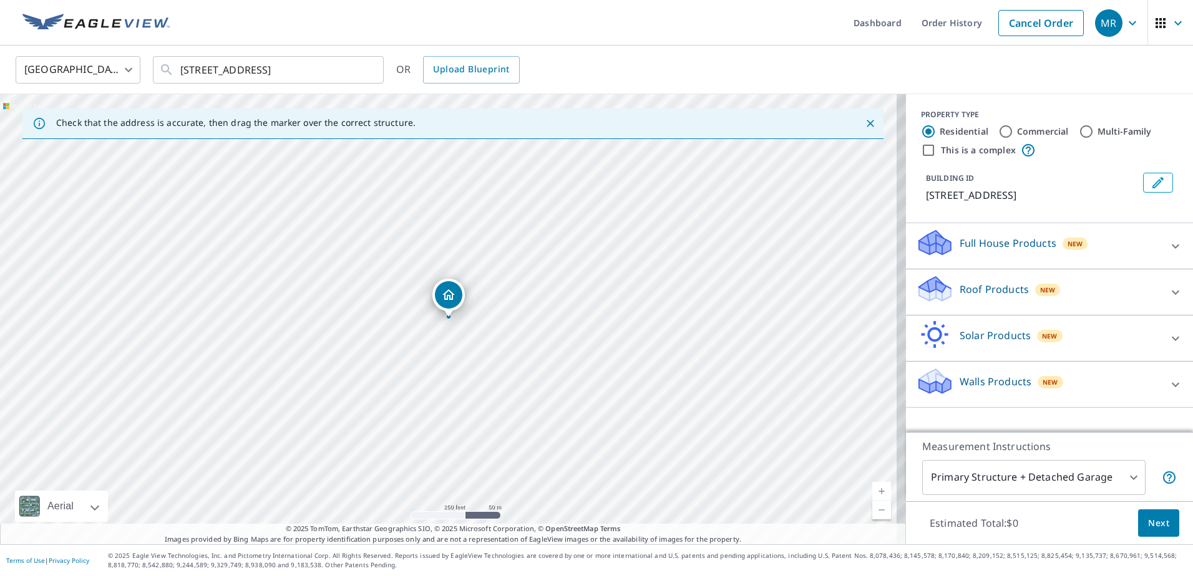
click at [1010, 381] on p "Walls Products" at bounding box center [996, 381] width 72 height 15
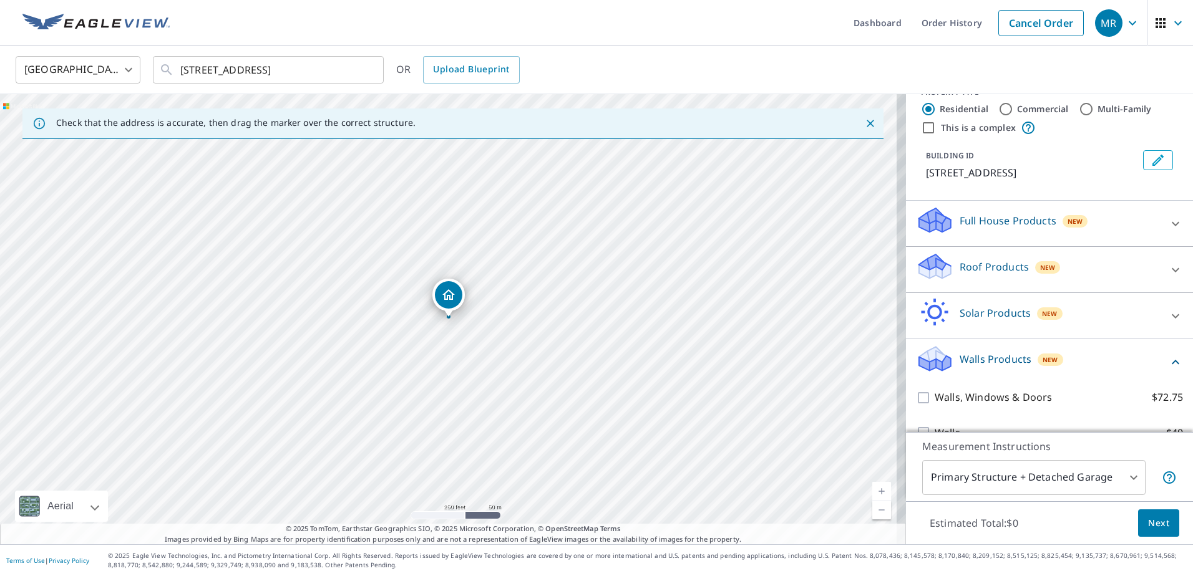
scroll to position [46, 0]
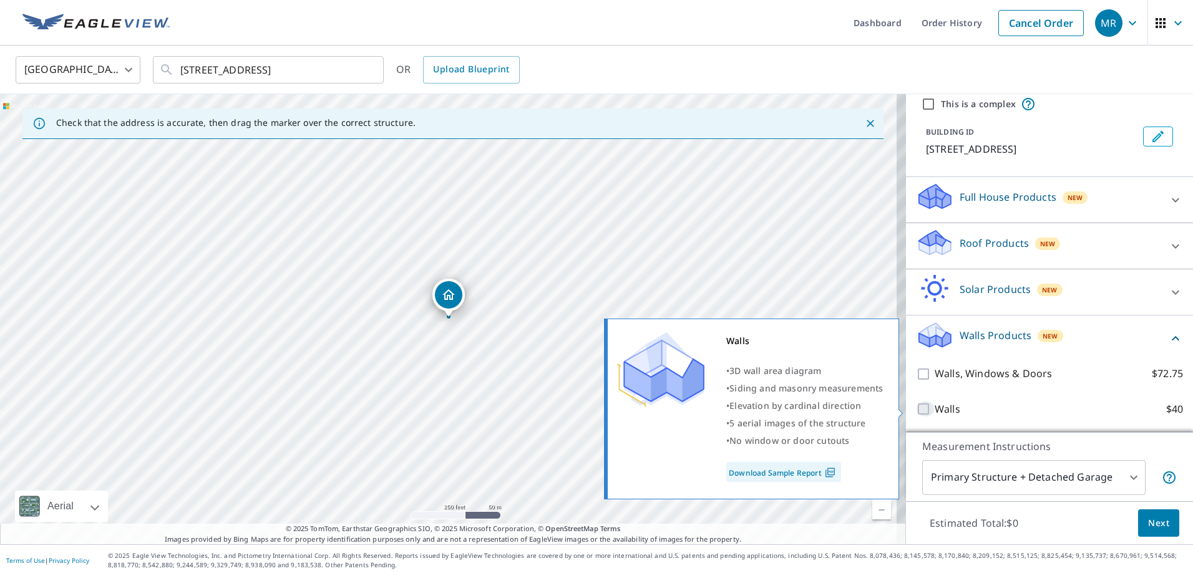
click at [921, 408] on input "Walls $40" at bounding box center [925, 409] width 19 height 15
checkbox input "true"
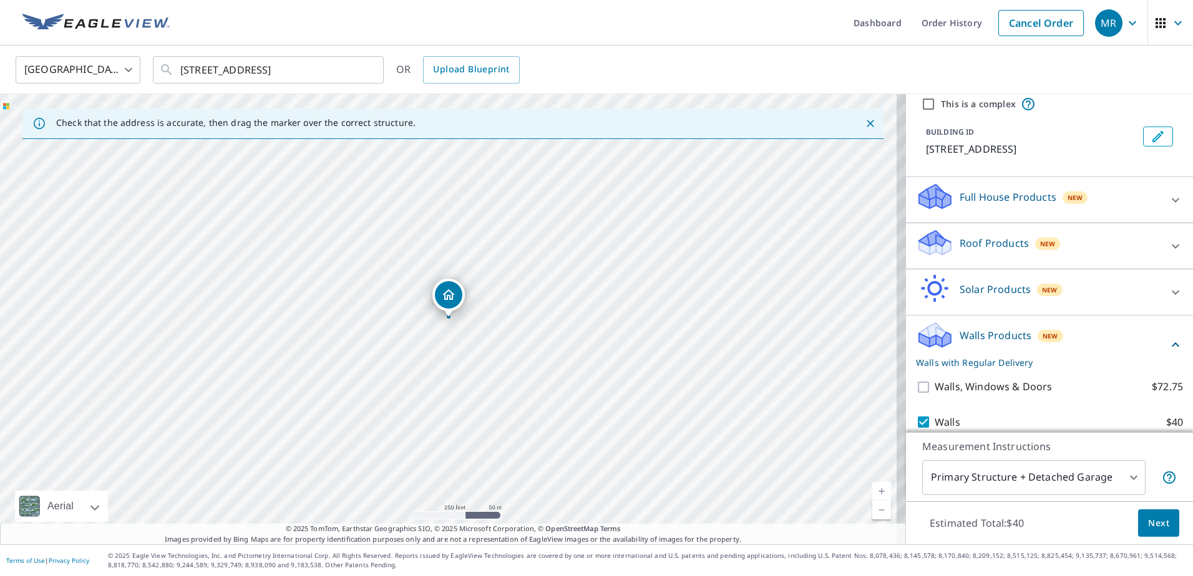
click at [1159, 522] on span "Next" at bounding box center [1158, 524] width 21 height 16
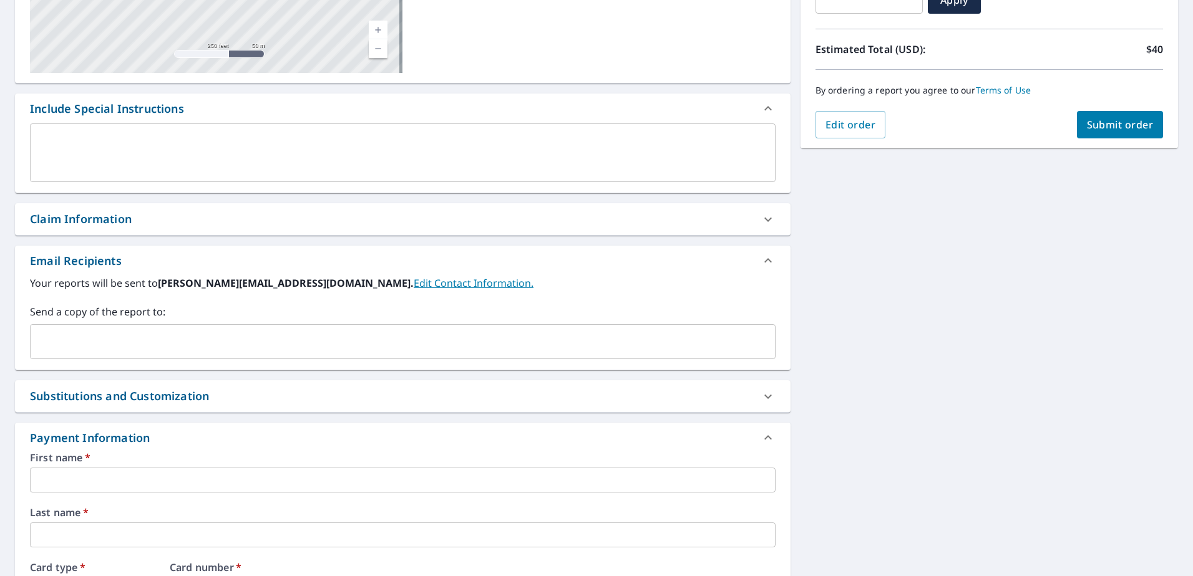
scroll to position [265, 0]
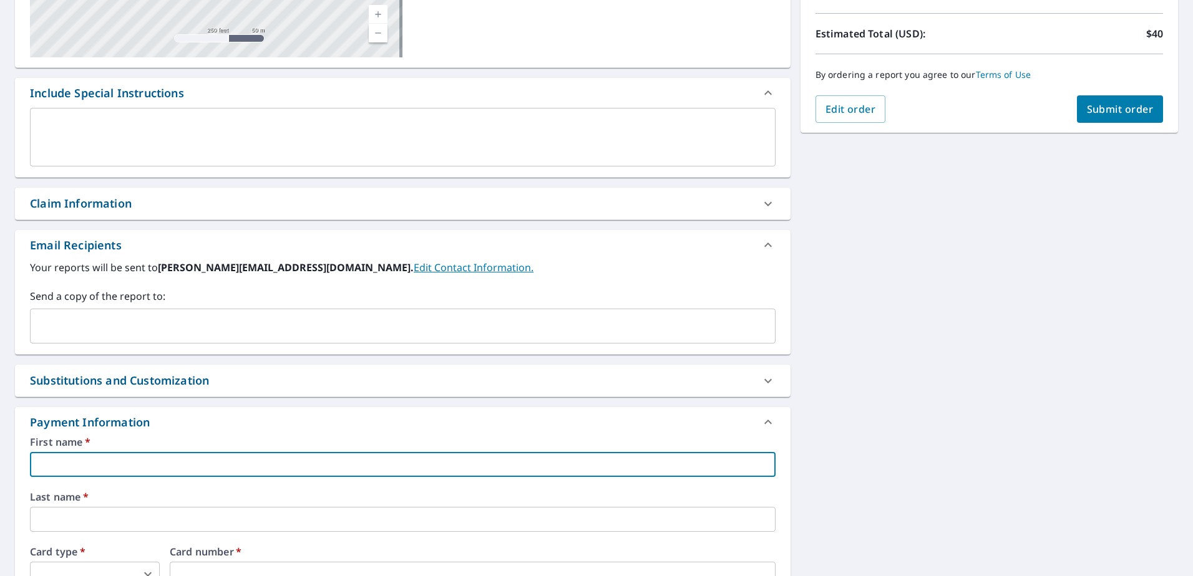
click at [216, 462] on input "text" at bounding box center [403, 464] width 746 height 25
type input "[PERSON_NAME]"
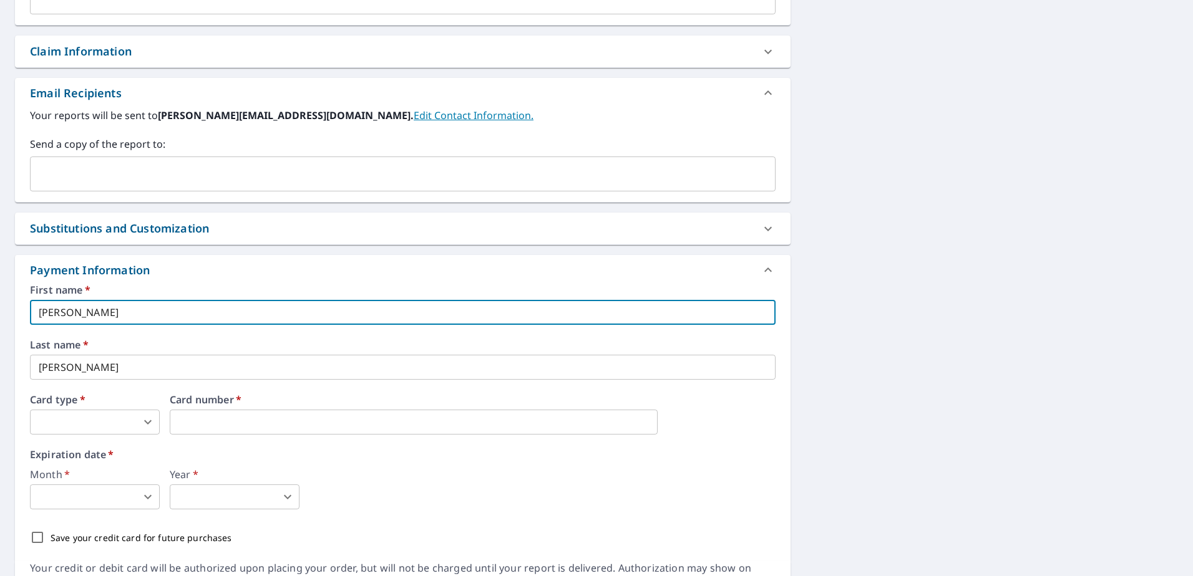
scroll to position [484, 0]
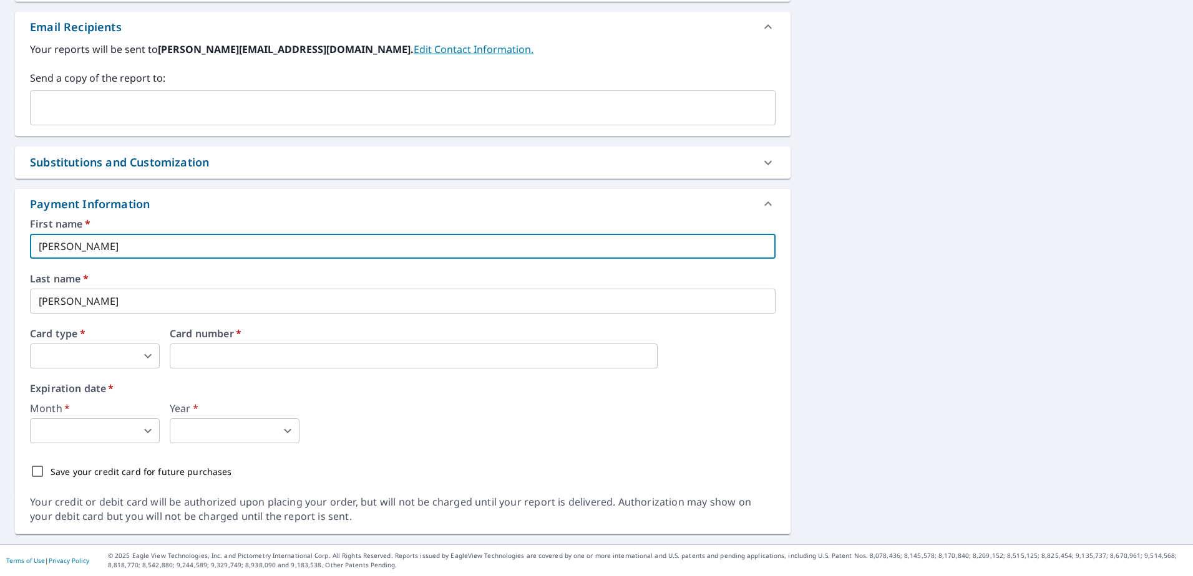
click at [134, 352] on body "MR MR Dashboard Order History Cancel Order MR Dashboard / Finalize Order Finali…" at bounding box center [596, 288] width 1193 height 576
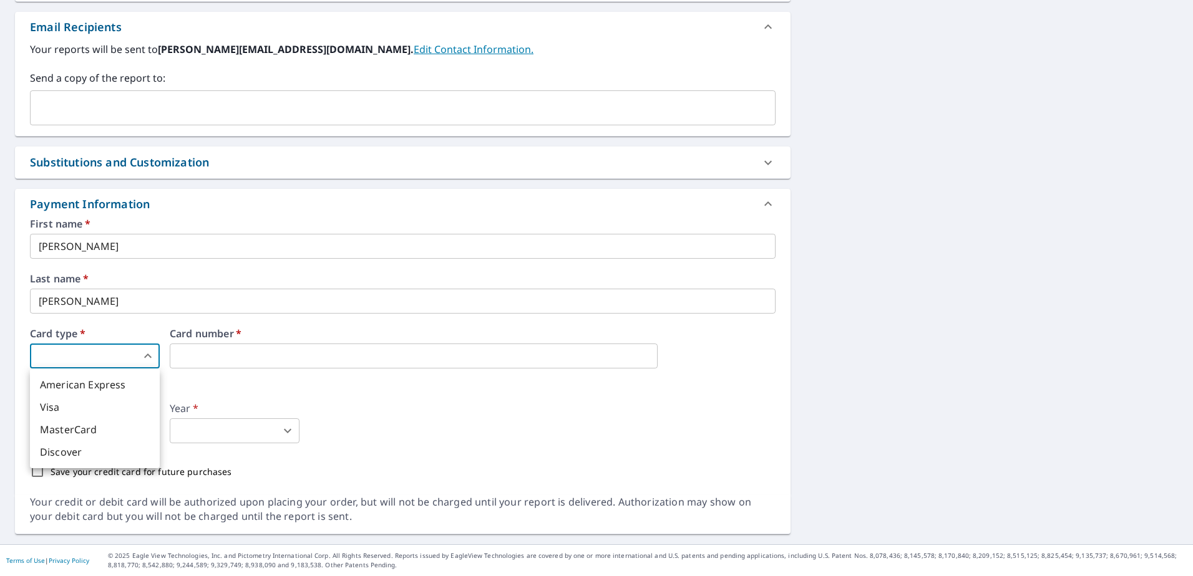
click at [117, 388] on li "American Express" at bounding box center [95, 385] width 130 height 22
checkbox input "true"
type input "1"
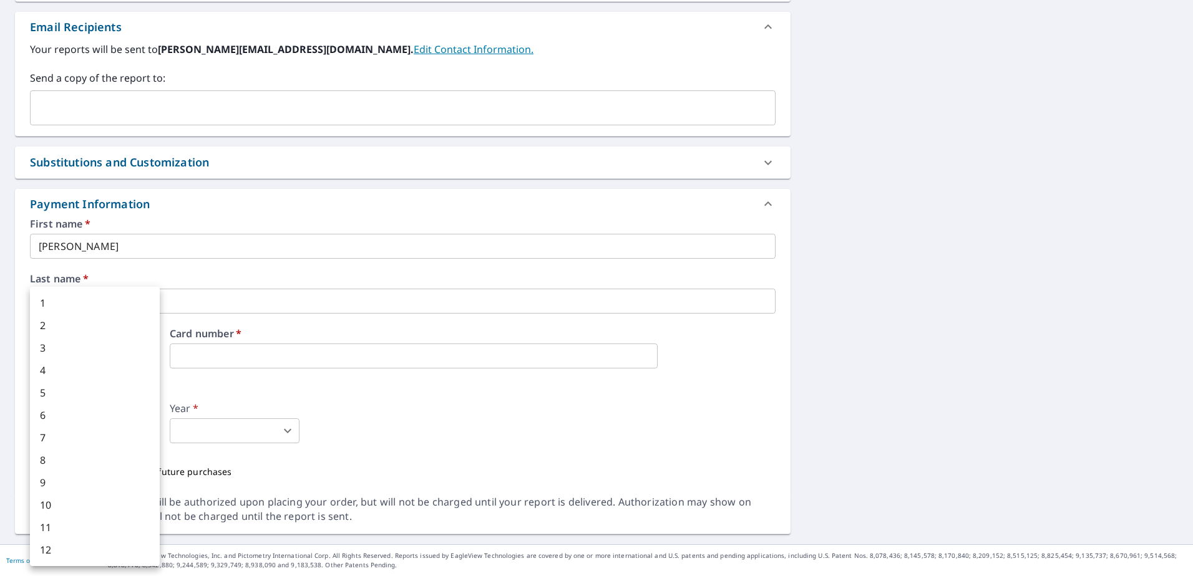
click at [143, 433] on body "MR MR Dashboard Order History Cancel Order MR Dashboard / Finalize Order Finali…" at bounding box center [596, 288] width 1193 height 576
click at [115, 414] on li "6" at bounding box center [95, 415] width 130 height 22
checkbox input "true"
type input "6"
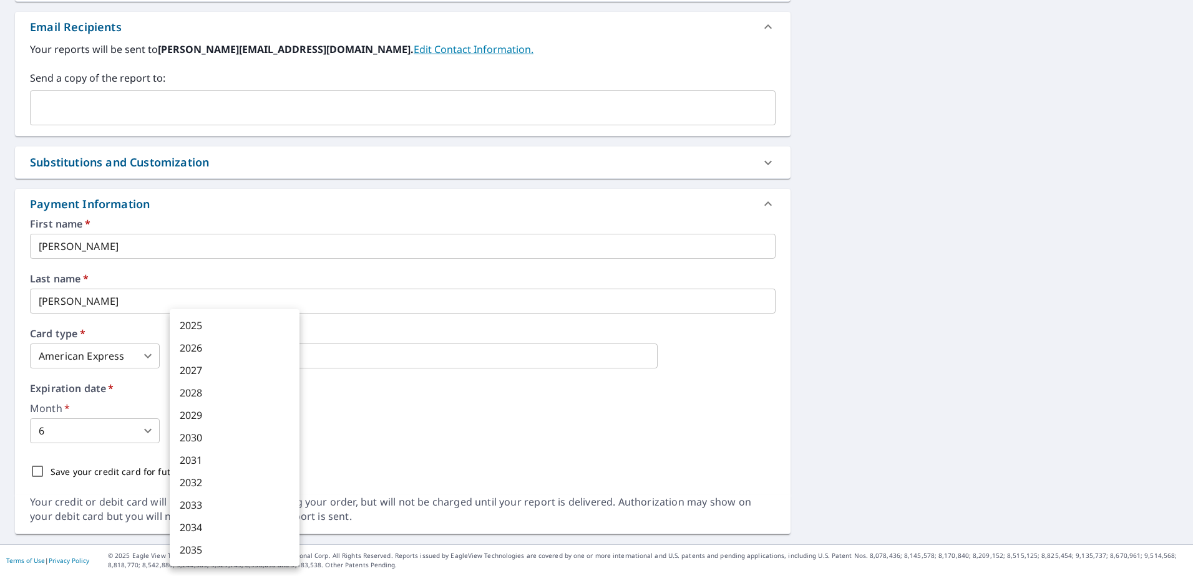
click at [207, 428] on body "MR MR Dashboard Order History Cancel Order MR Dashboard / Finalize Order Finali…" at bounding box center [596, 288] width 1193 height 576
click at [205, 387] on li "2028" at bounding box center [235, 393] width 130 height 22
checkbox input "true"
type input "2028"
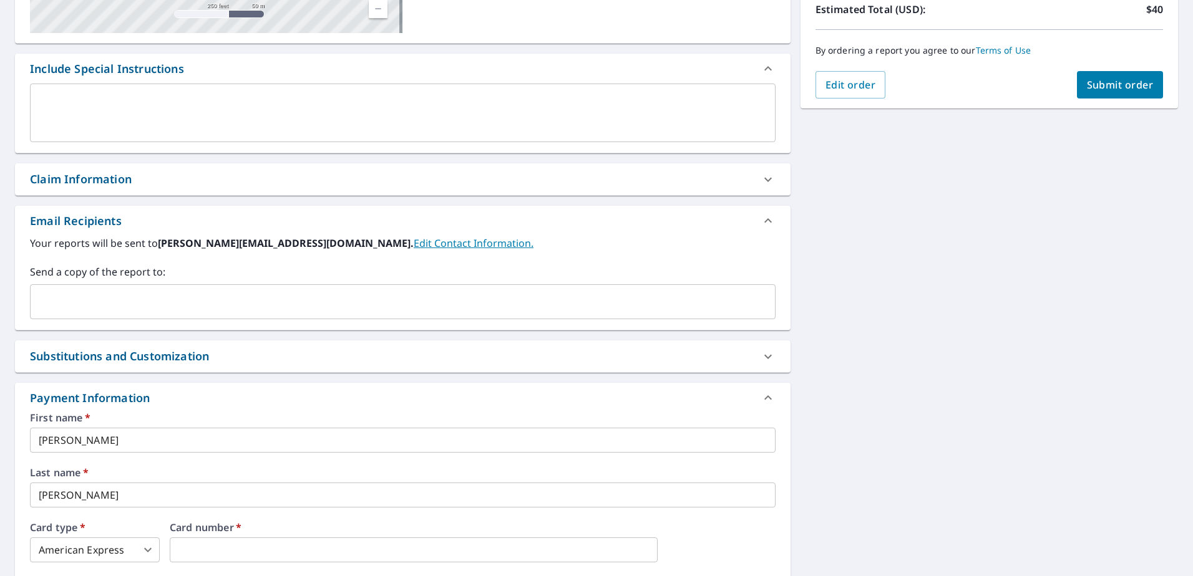
scroll to position [270, 0]
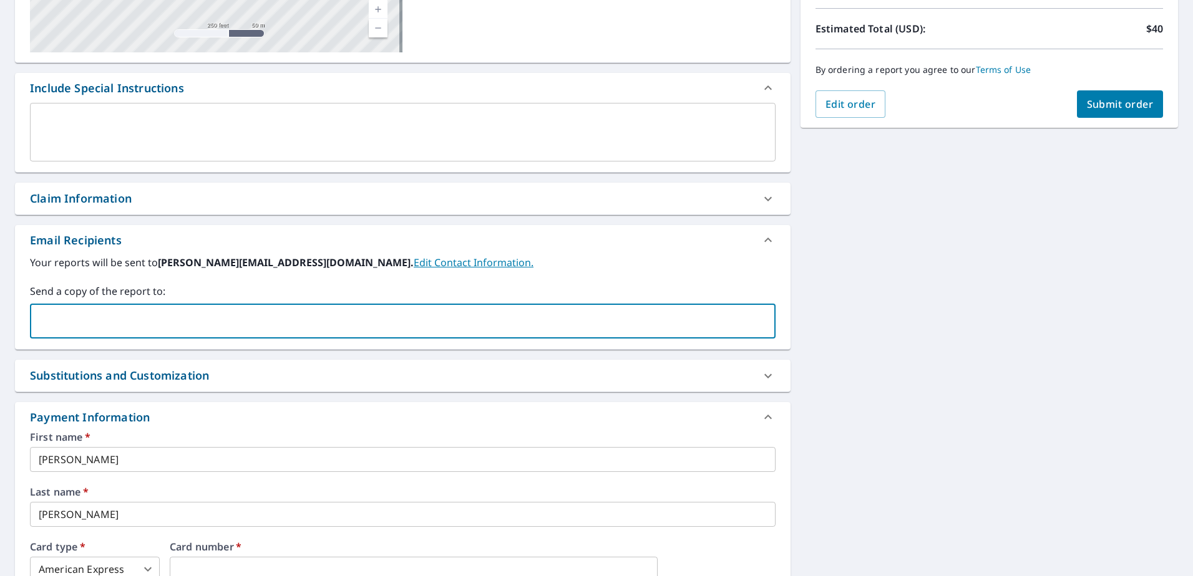
click at [168, 325] on input "text" at bounding box center [394, 321] width 716 height 24
type input "[PERSON_NAME][EMAIL_ADDRESS][DOMAIN_NAME]"
click at [1091, 106] on span "Submit order" at bounding box center [1120, 104] width 67 height 14
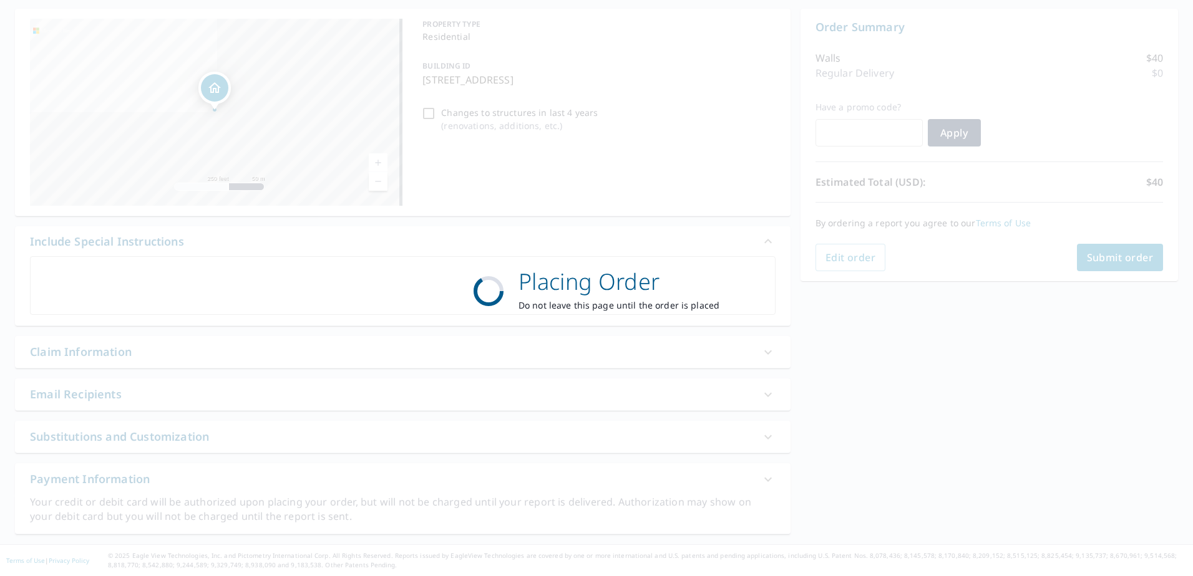
scroll to position [117, 0]
checkbox input "true"
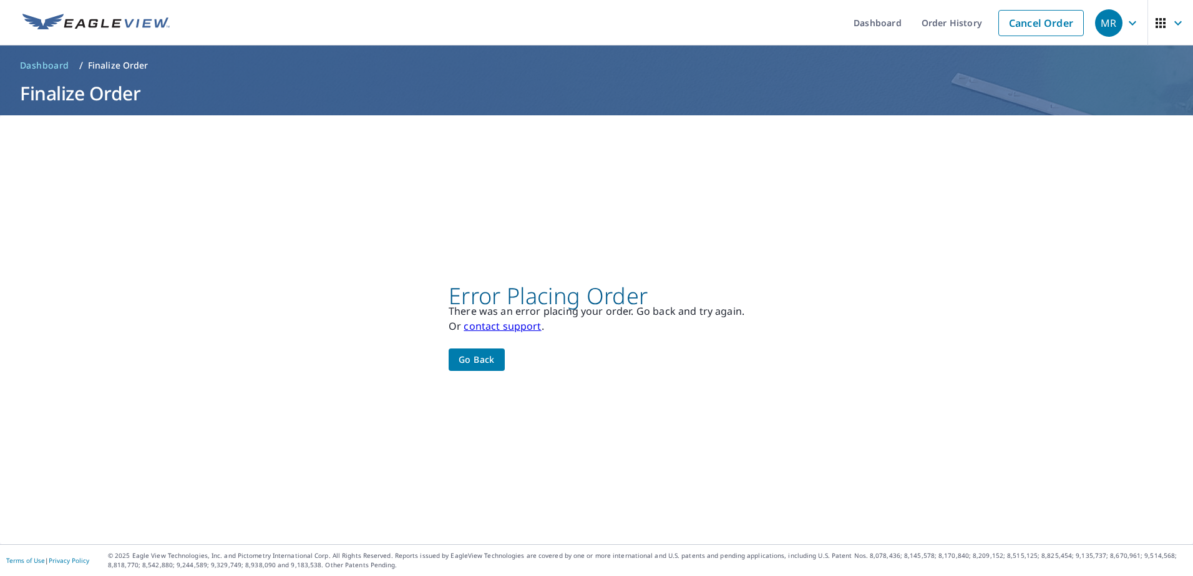
scroll to position [0, 0]
click at [462, 360] on span "Go back" at bounding box center [477, 360] width 36 height 16
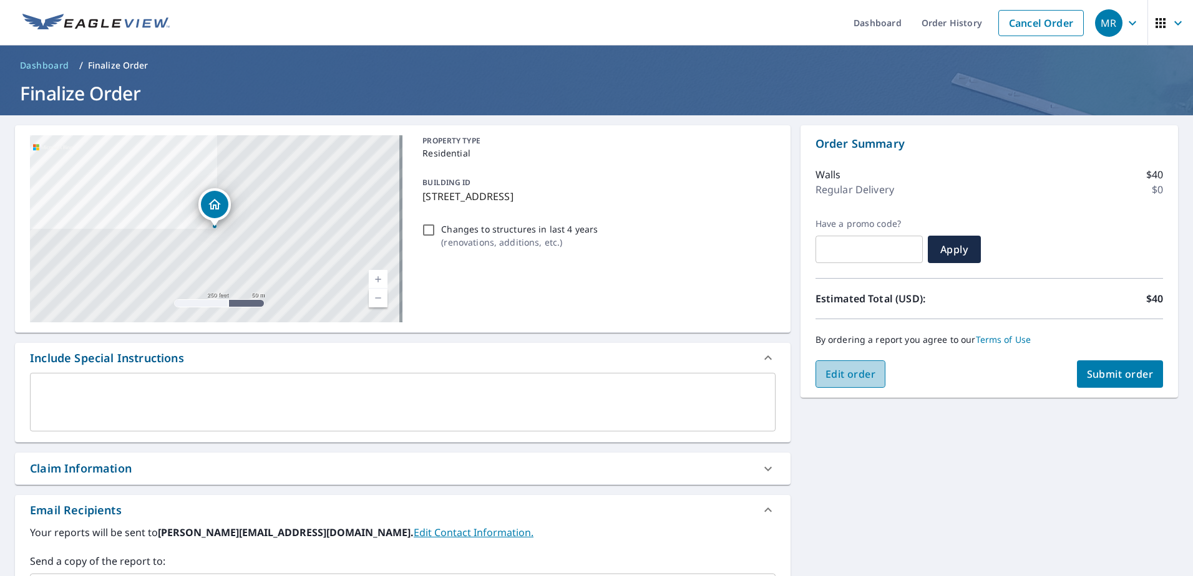
click at [834, 377] on span "Edit order" at bounding box center [850, 374] width 51 height 14
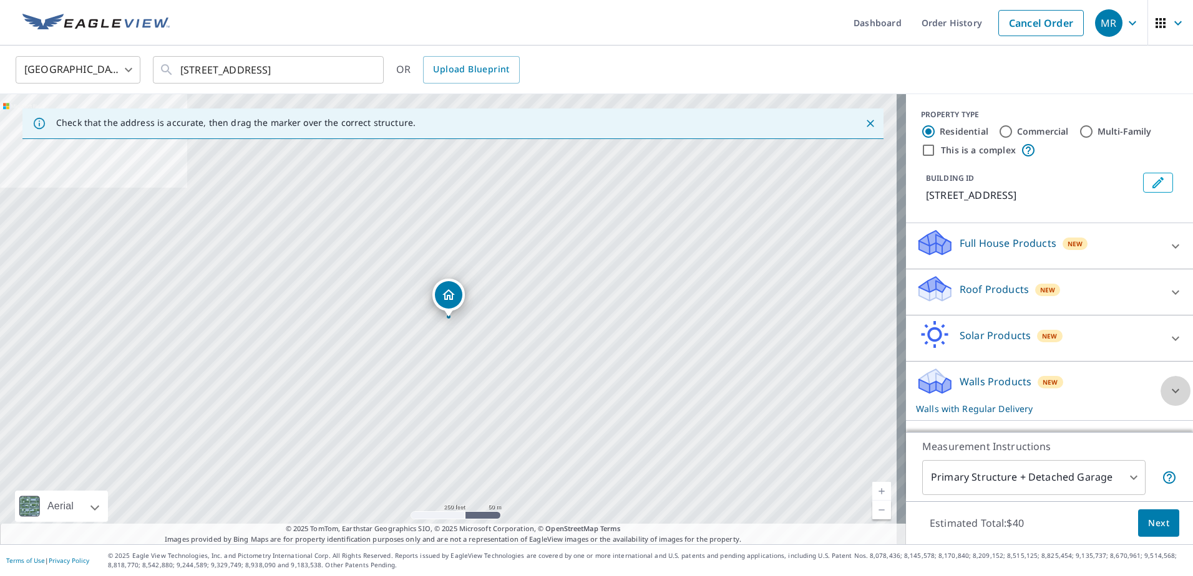
click at [1170, 393] on icon at bounding box center [1175, 391] width 15 height 15
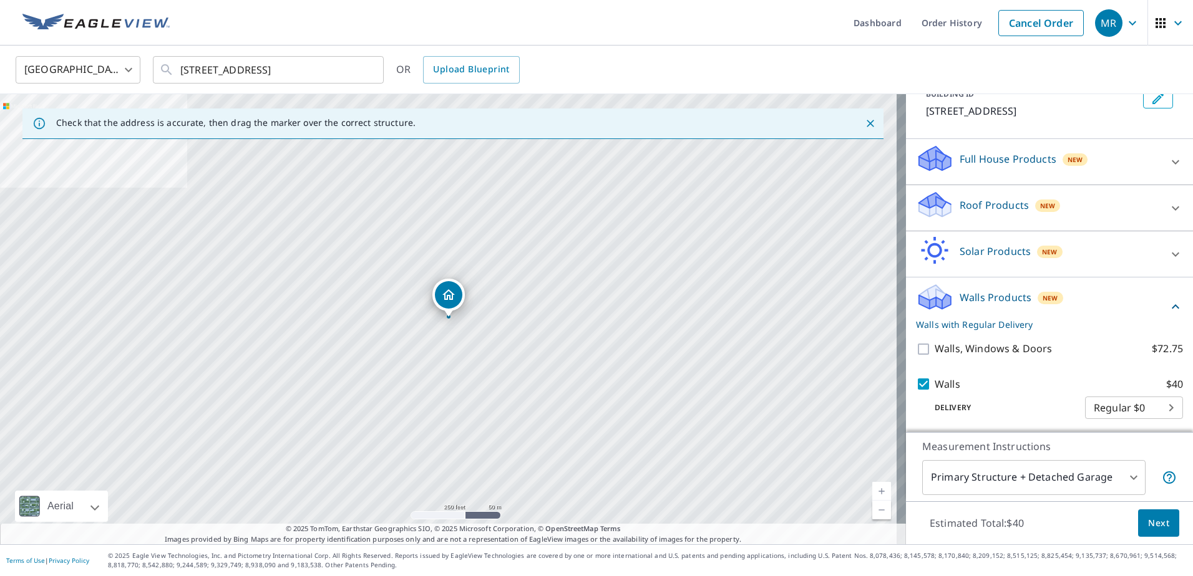
scroll to position [87, 0]
click at [1150, 516] on span "Next" at bounding box center [1158, 524] width 21 height 16
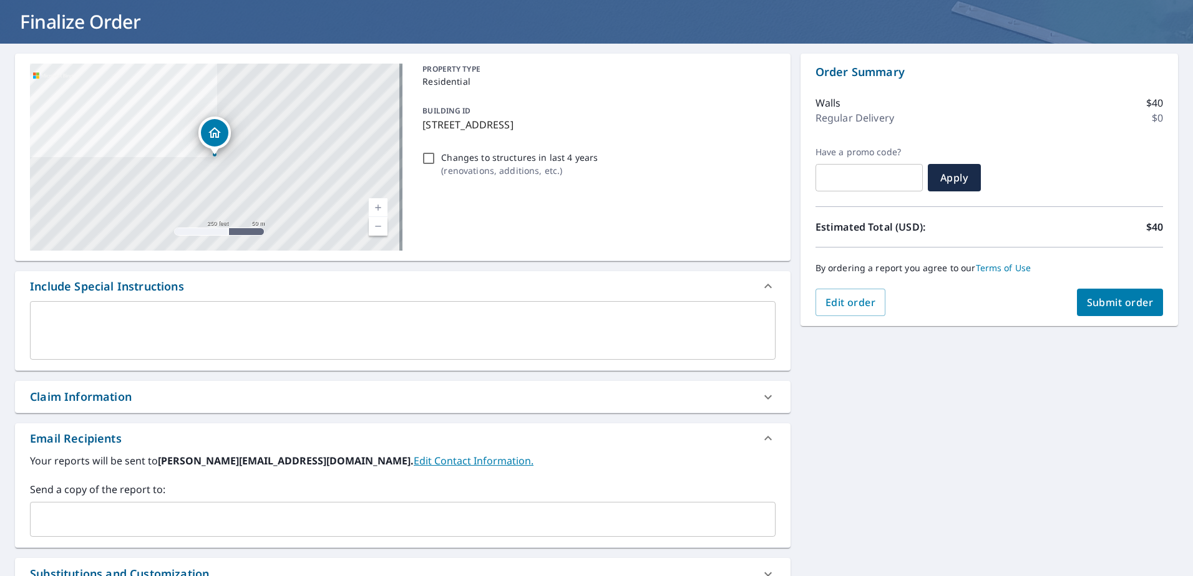
scroll to position [209, 0]
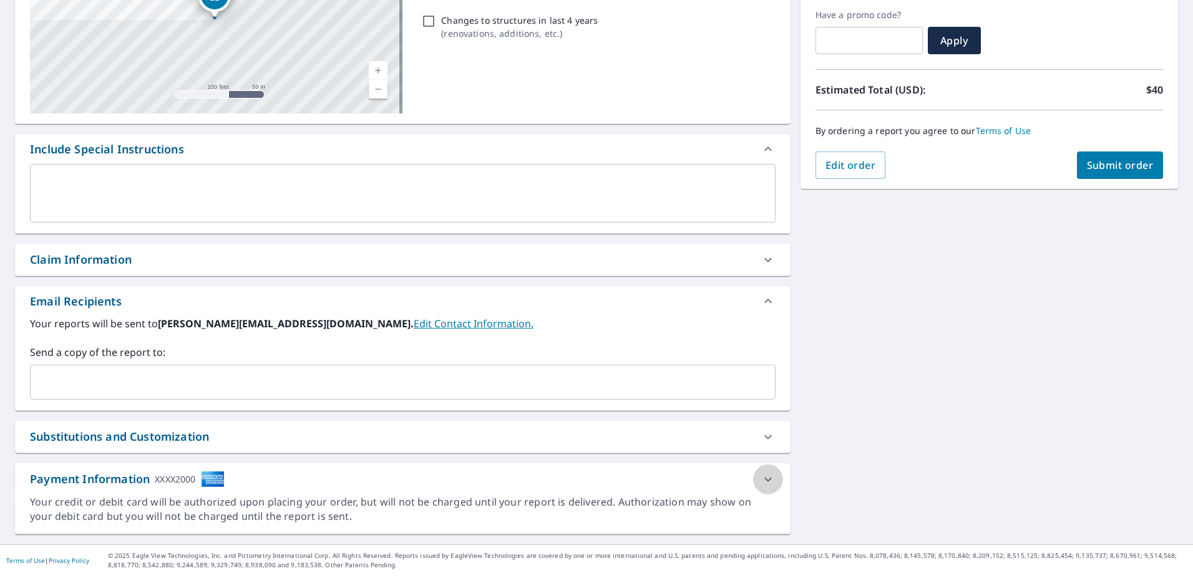
click at [761, 481] on icon at bounding box center [768, 479] width 15 height 15
checkbox input "true"
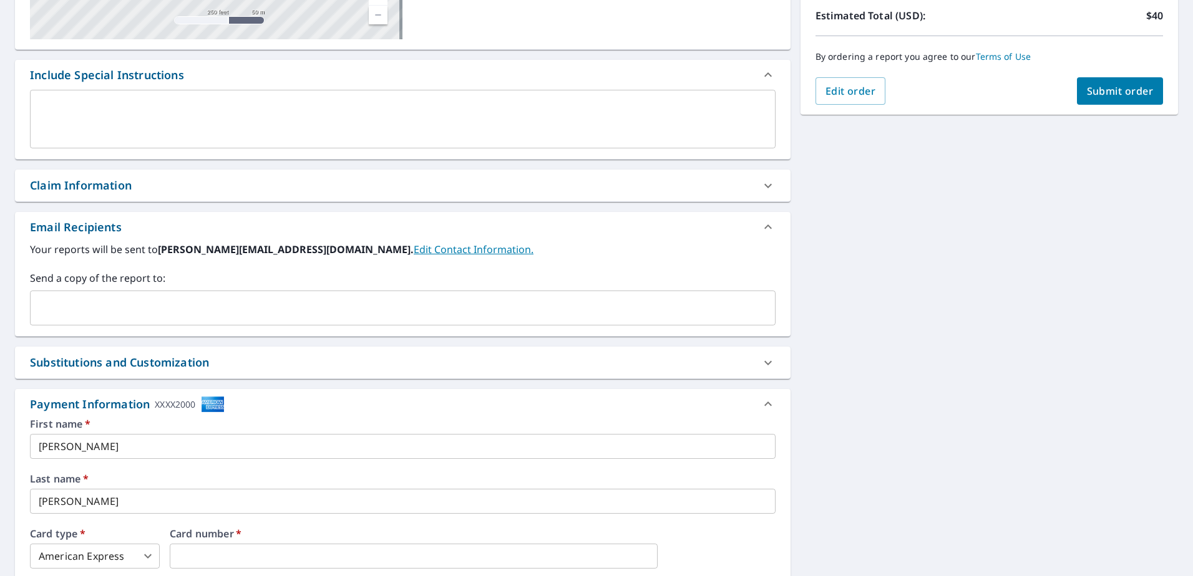
scroll to position [287, 0]
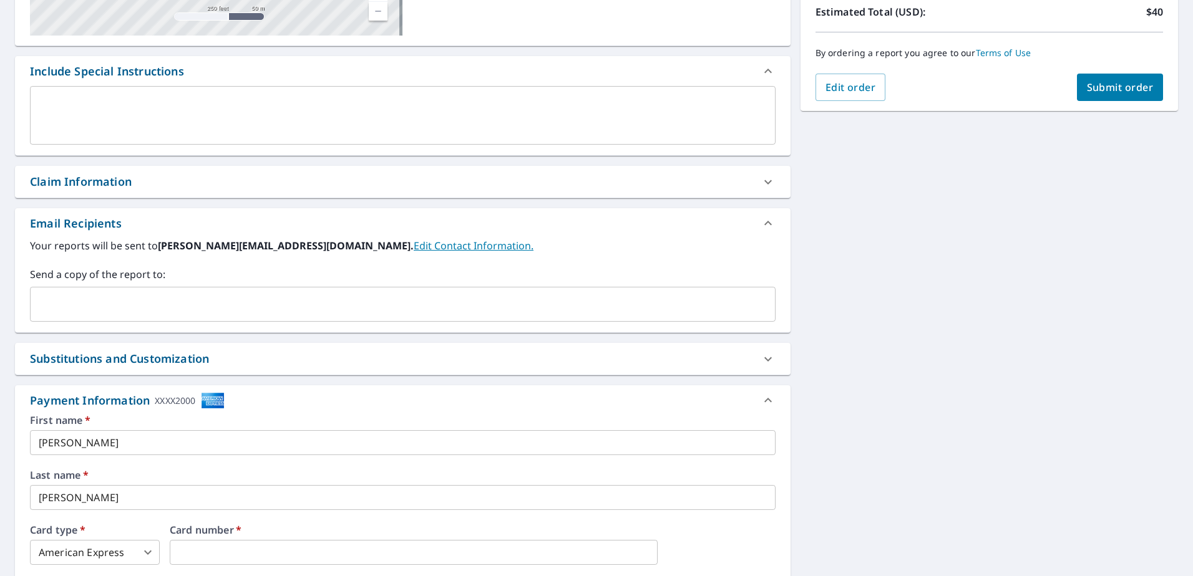
click at [182, 300] on input "text" at bounding box center [394, 305] width 716 height 24
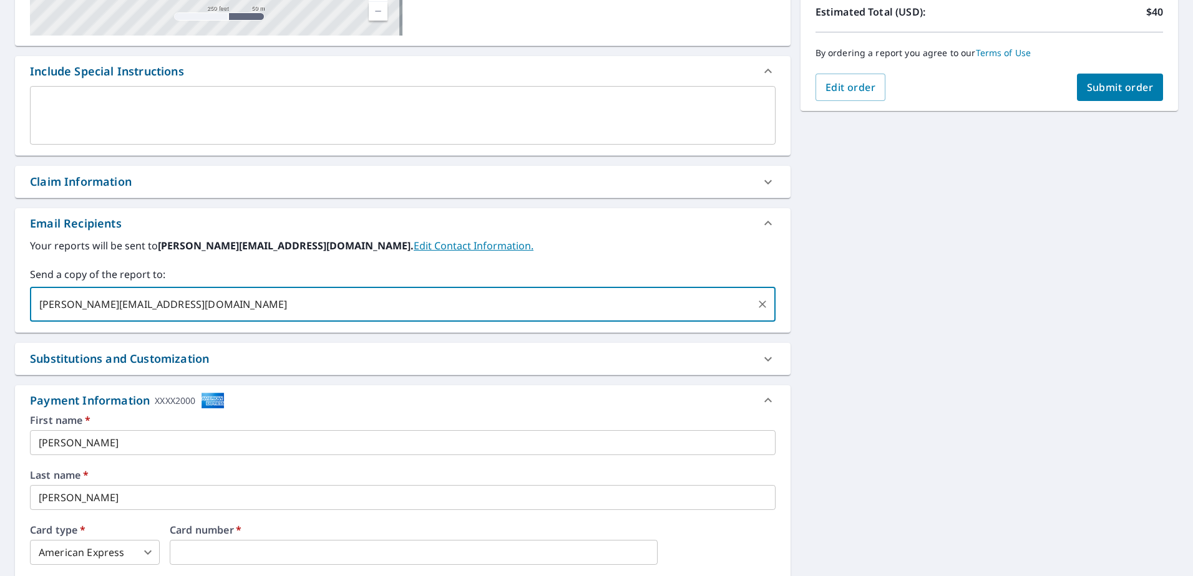
type input "[PERSON_NAME][EMAIL_ADDRESS][DOMAIN_NAME]"
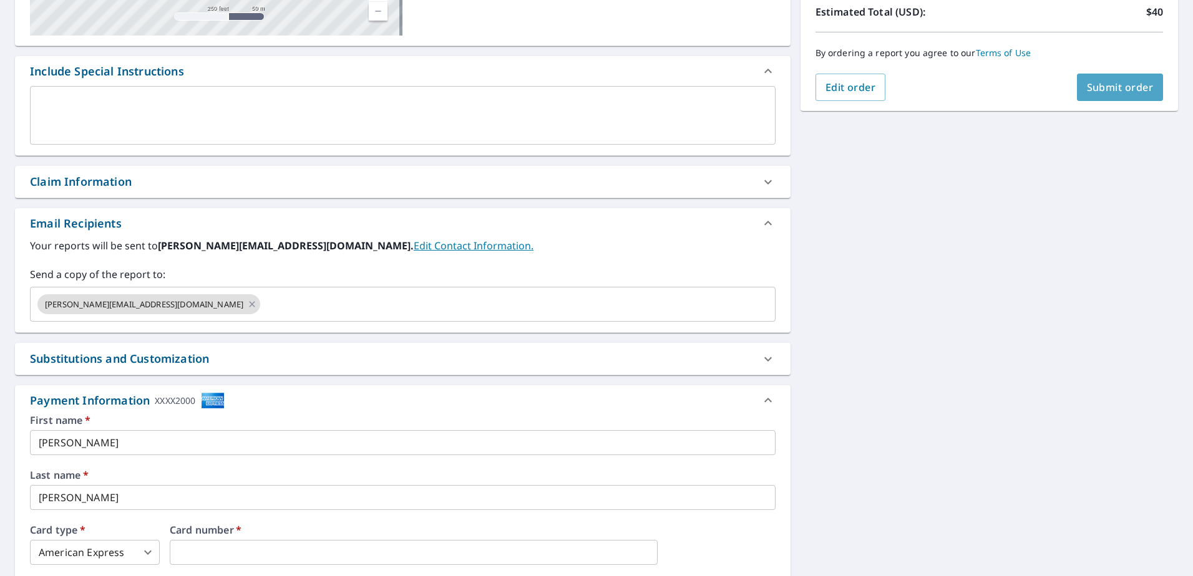
click at [1116, 90] on span "Submit order" at bounding box center [1120, 87] width 67 height 14
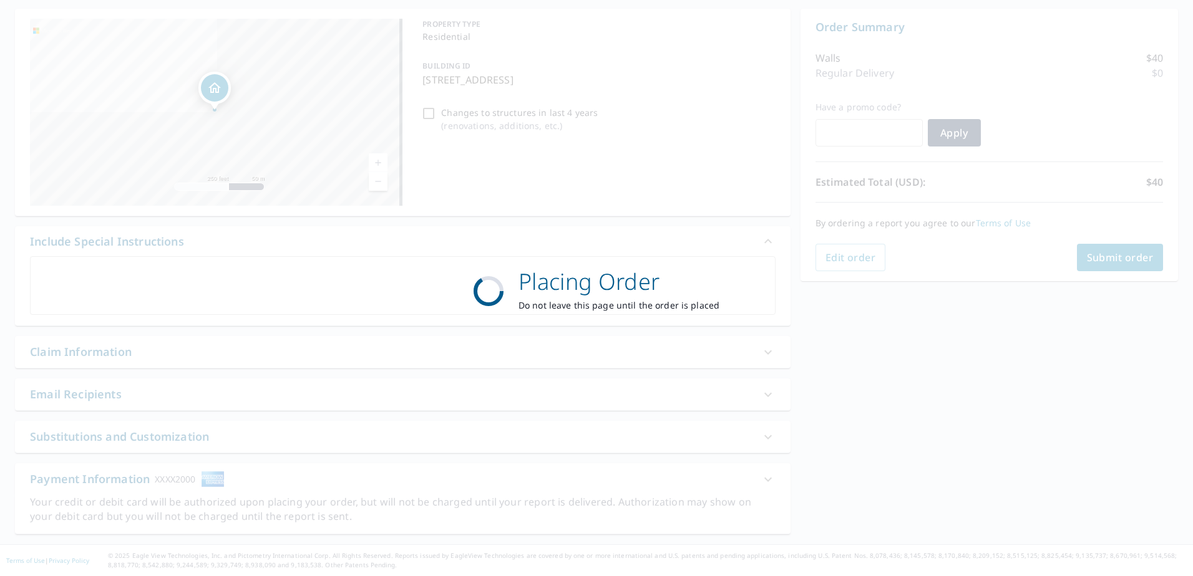
scroll to position [117, 0]
checkbox input "true"
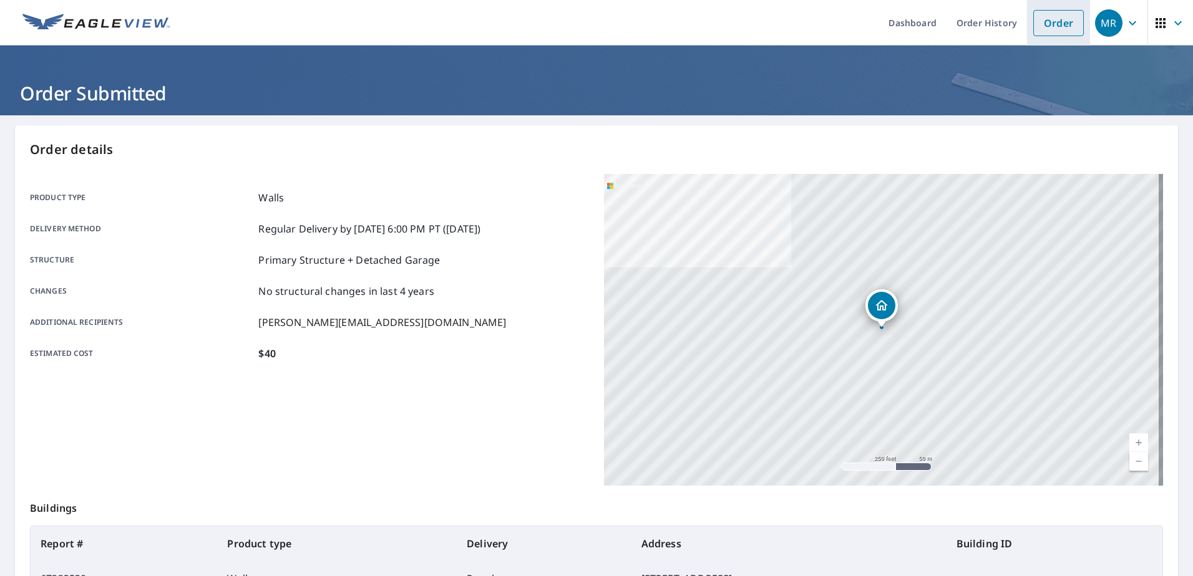
click at [1064, 26] on link "Order" at bounding box center [1058, 23] width 51 height 26
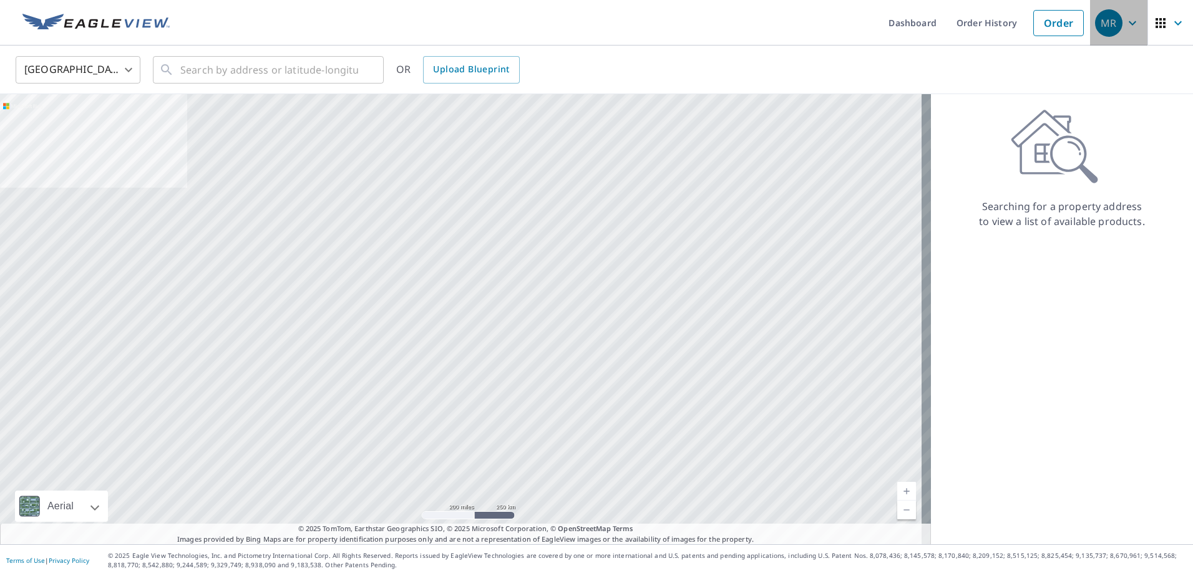
click at [1106, 27] on div "MR" at bounding box center [1108, 22] width 27 height 27
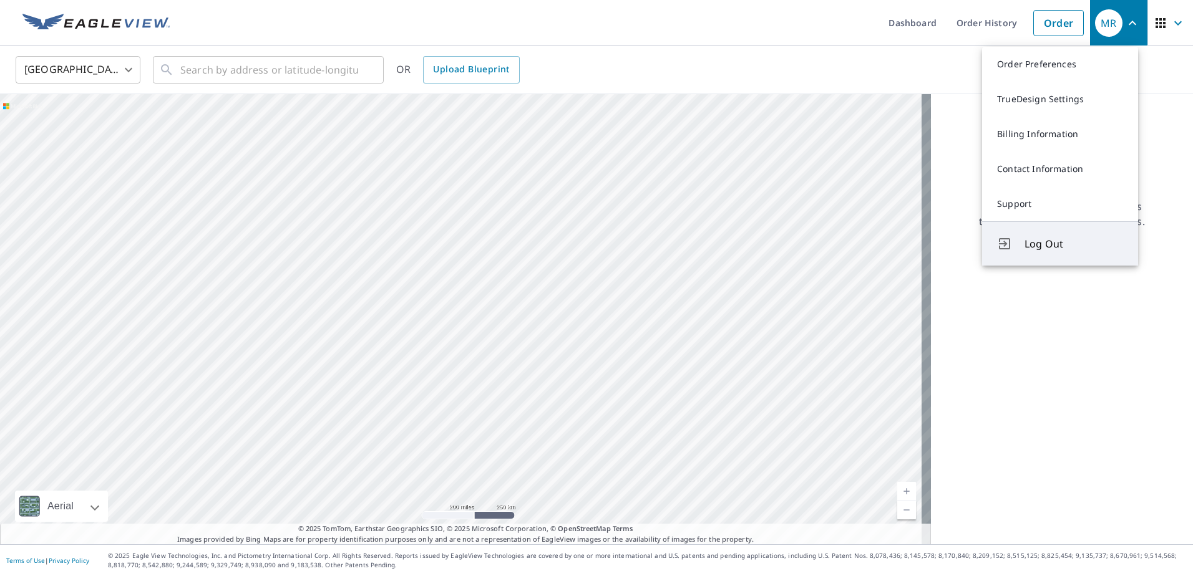
click at [1033, 247] on span "Log Out" at bounding box center [1073, 243] width 99 height 15
